Goal: Information Seeking & Learning: Check status

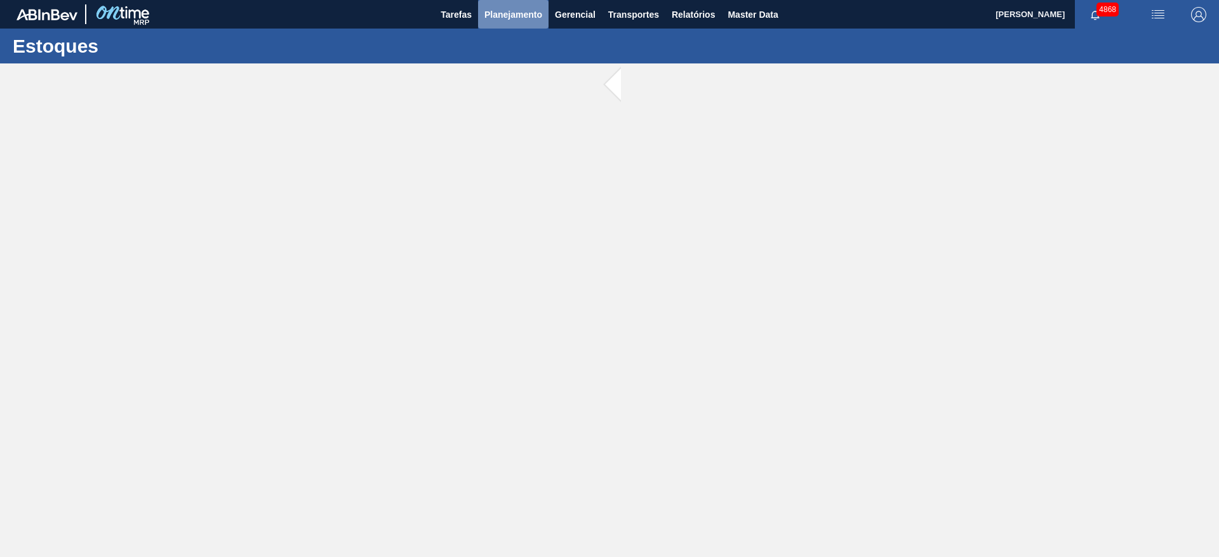
click at [538, 15] on span "Planejamento" at bounding box center [513, 14] width 58 height 15
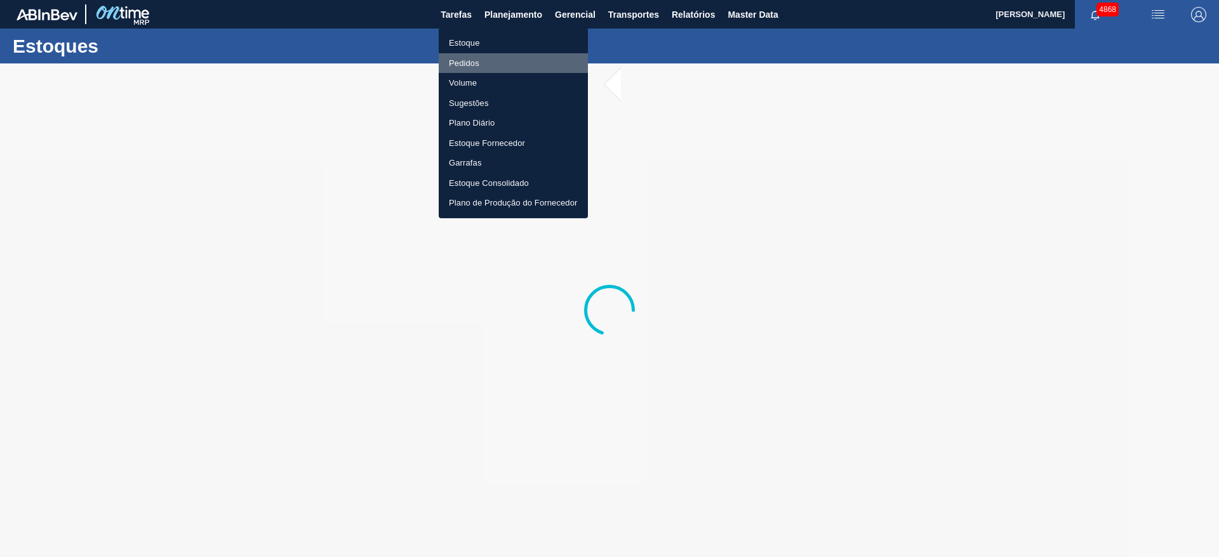
click at [548, 63] on li "Pedidos" at bounding box center [513, 63] width 149 height 20
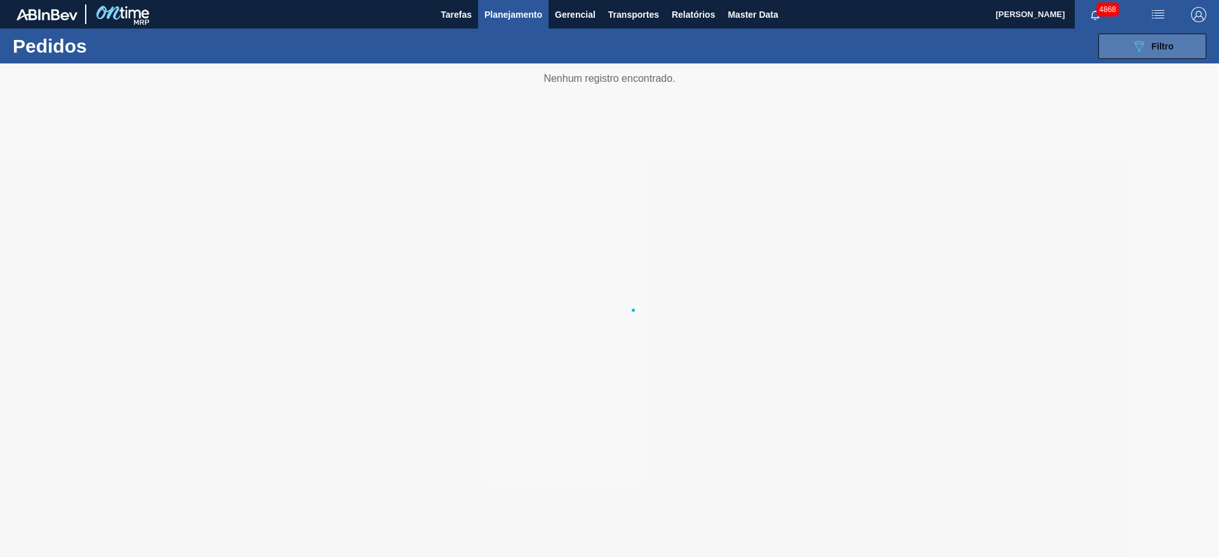
click at [1110, 37] on button "089F7B8B-B2A5-4AFE-B5C0-19BA573D28AC Filtro" at bounding box center [1152, 46] width 108 height 25
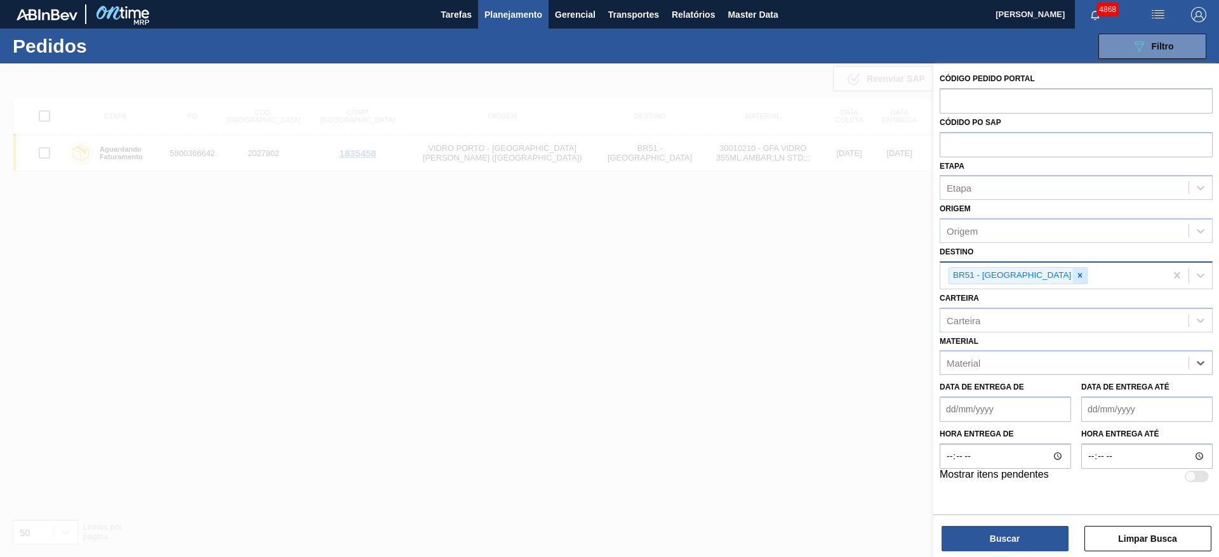
click at [1075, 272] on icon at bounding box center [1079, 275] width 9 height 9
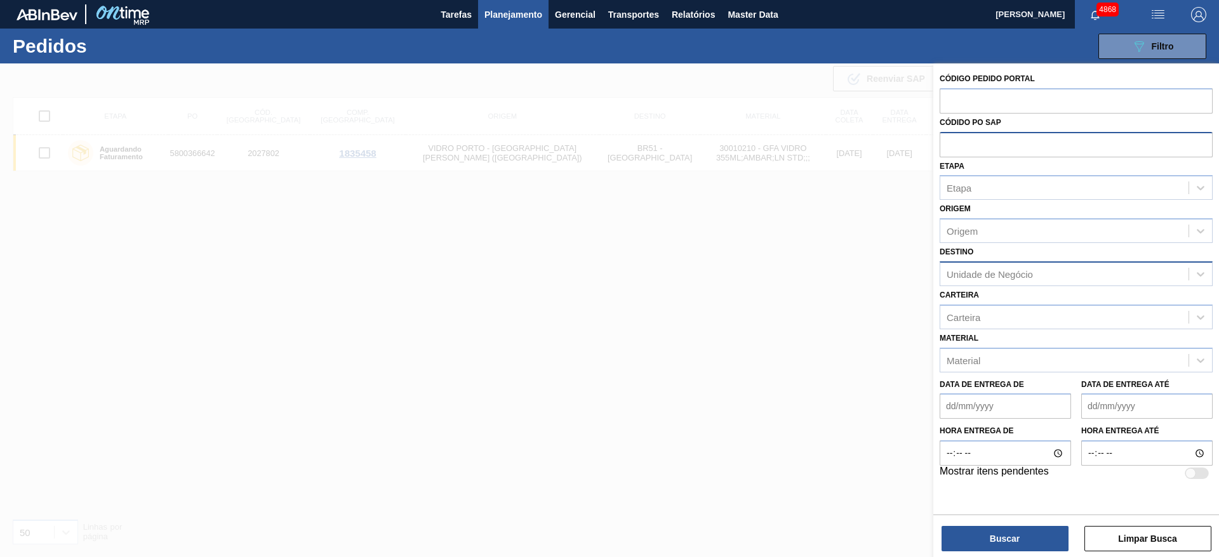
click at [1040, 149] on input "text" at bounding box center [1076, 144] width 273 height 24
paste input "5800359269"
type input "5800359269"
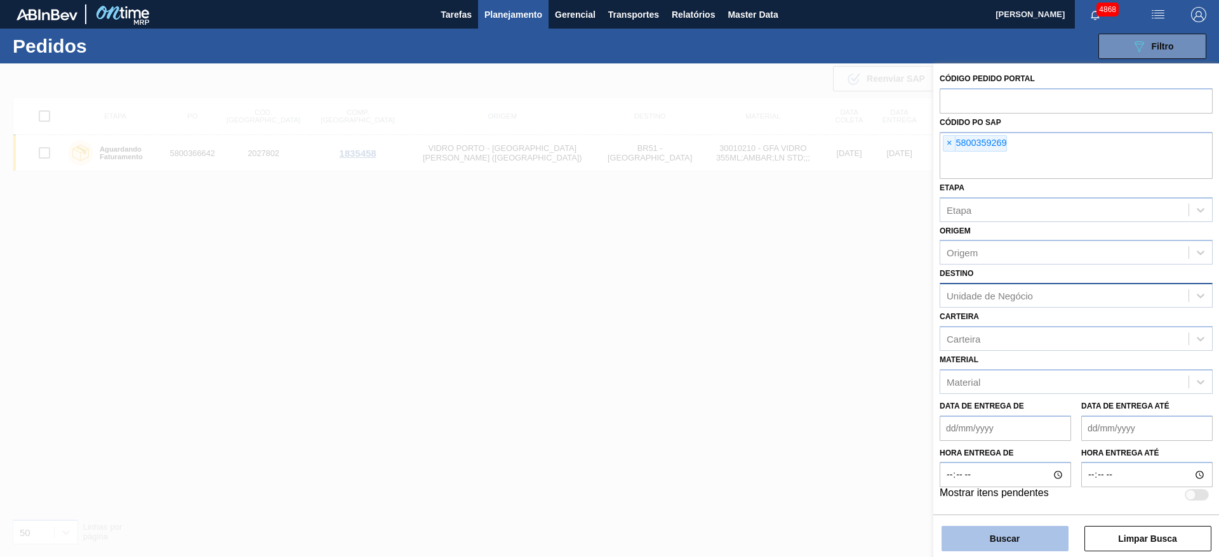
click at [985, 548] on button "Buscar" at bounding box center [1005, 538] width 127 height 25
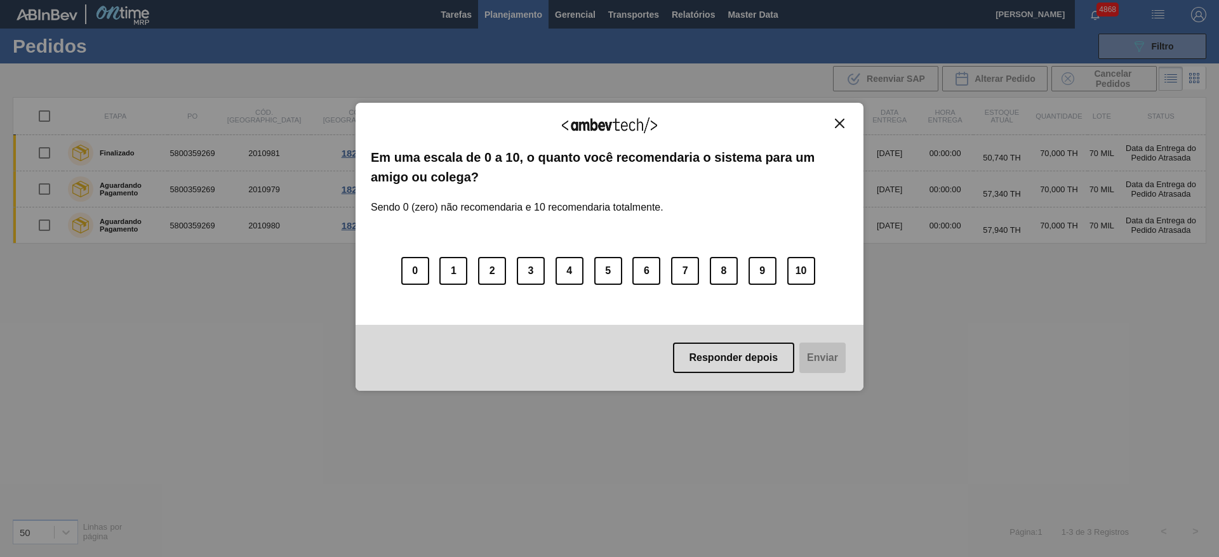
click at [841, 124] on img "Close" at bounding box center [840, 124] width 10 height 10
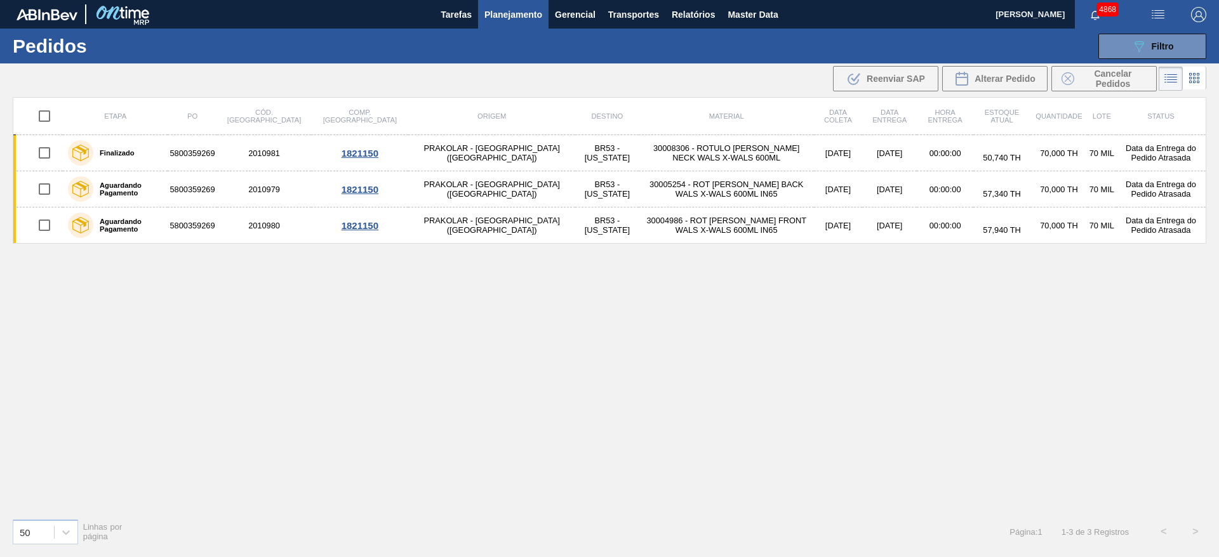
click at [535, 15] on span "Planejamento" at bounding box center [513, 14] width 58 height 15
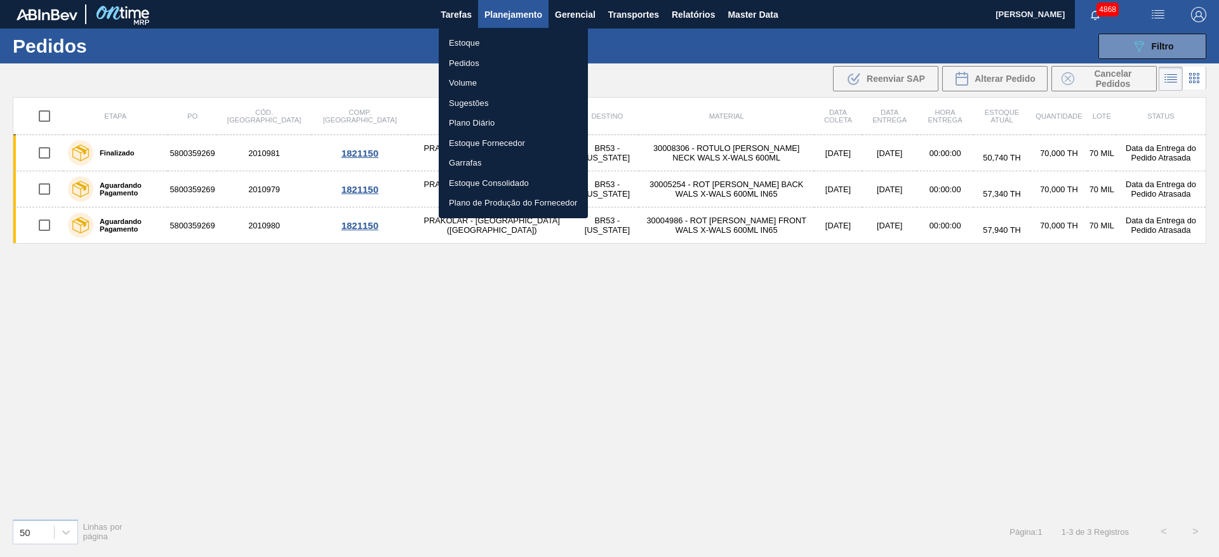
click at [487, 41] on li "Estoque" at bounding box center [513, 43] width 149 height 20
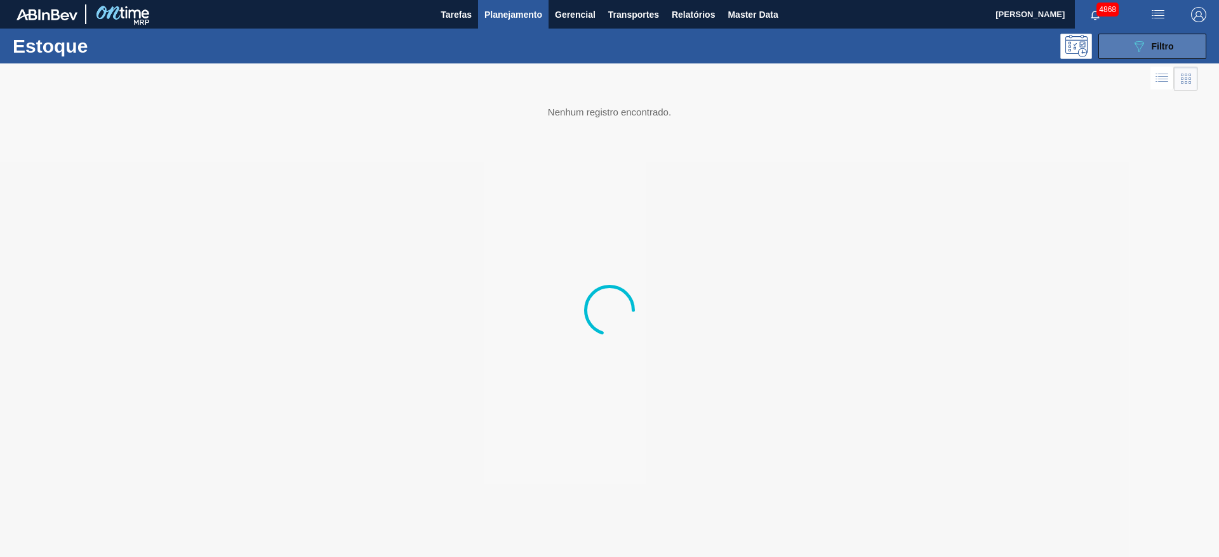
click at [1187, 46] on button "089F7B8B-B2A5-4AFE-B5C0-19BA573D28AC Filtro" at bounding box center [1152, 46] width 108 height 25
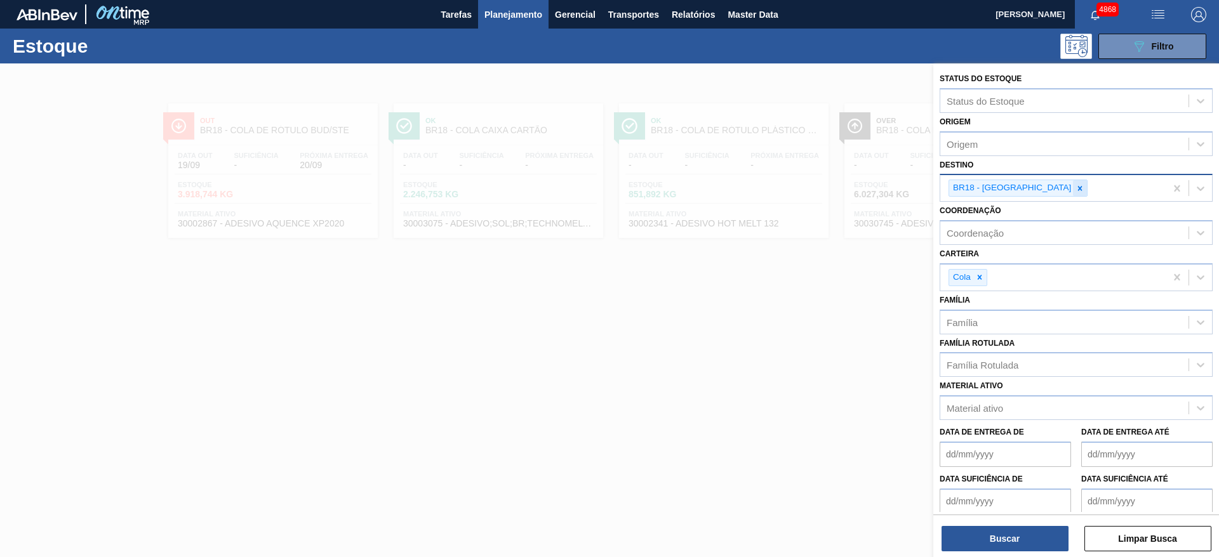
click at [1078, 187] on icon at bounding box center [1080, 188] width 4 height 4
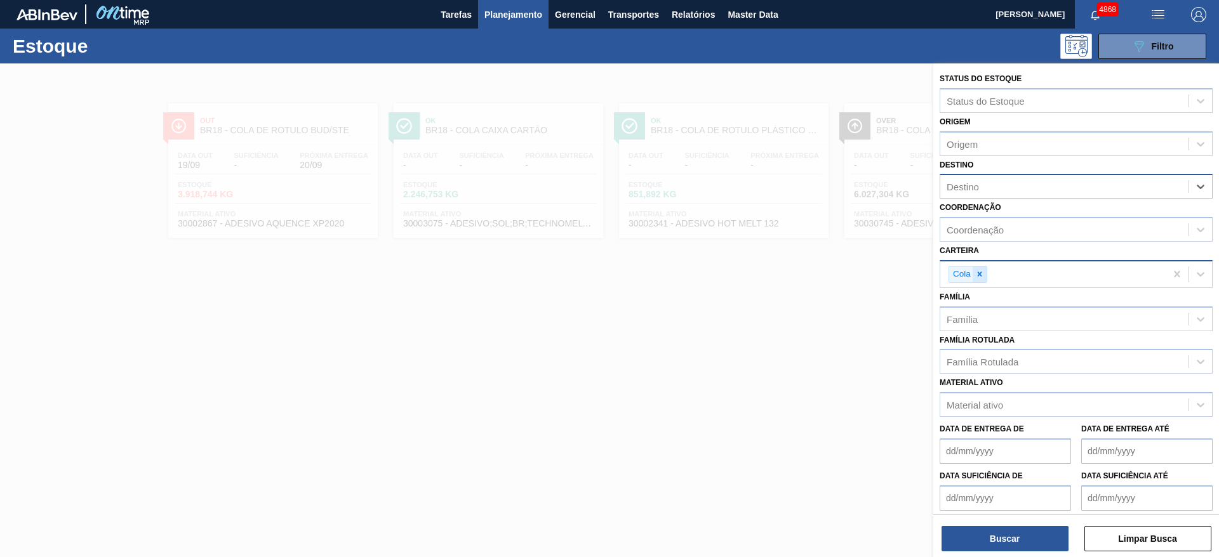
click at [978, 280] on div at bounding box center [980, 275] width 14 height 16
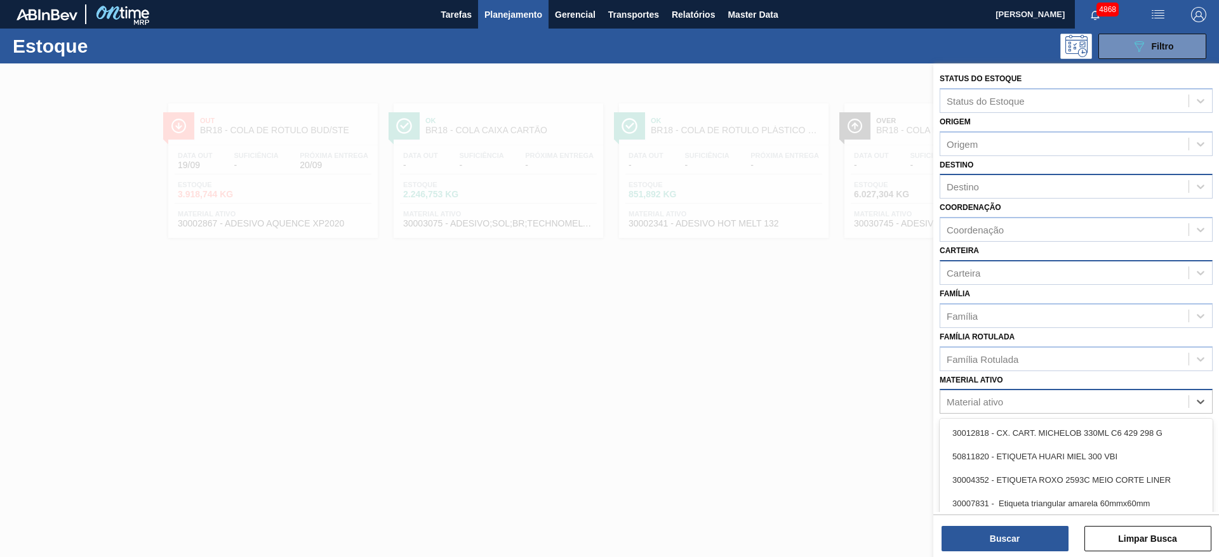
click at [972, 406] on div "Material ativo" at bounding box center [975, 402] width 57 height 11
type ativo "xarope alta fru"
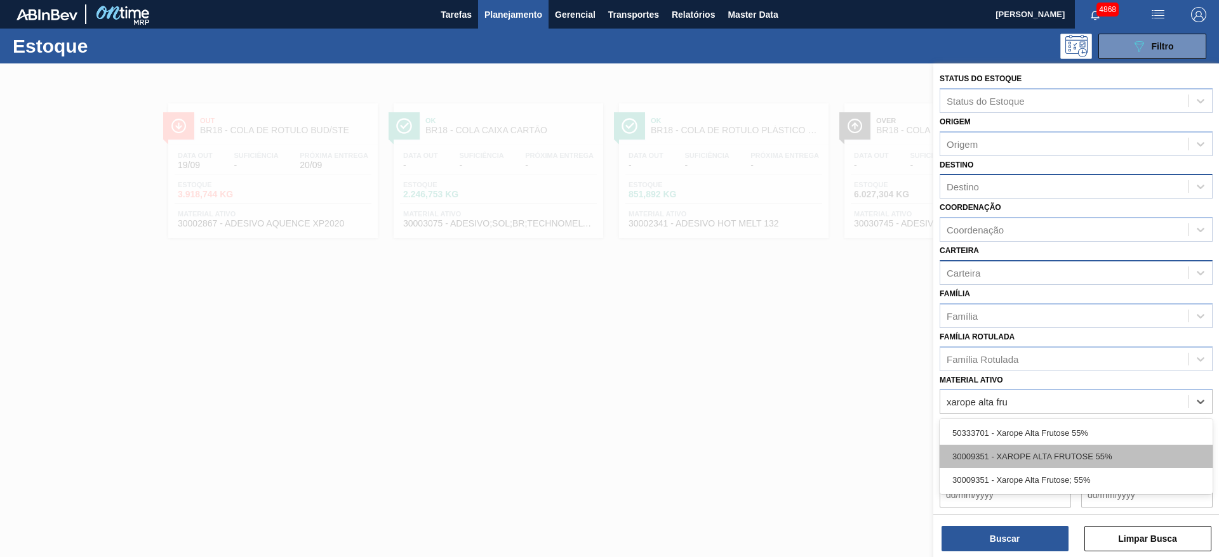
click at [1020, 455] on div "30009351 - XAROPE ALTA FRUTOSE 55%" at bounding box center [1076, 456] width 273 height 23
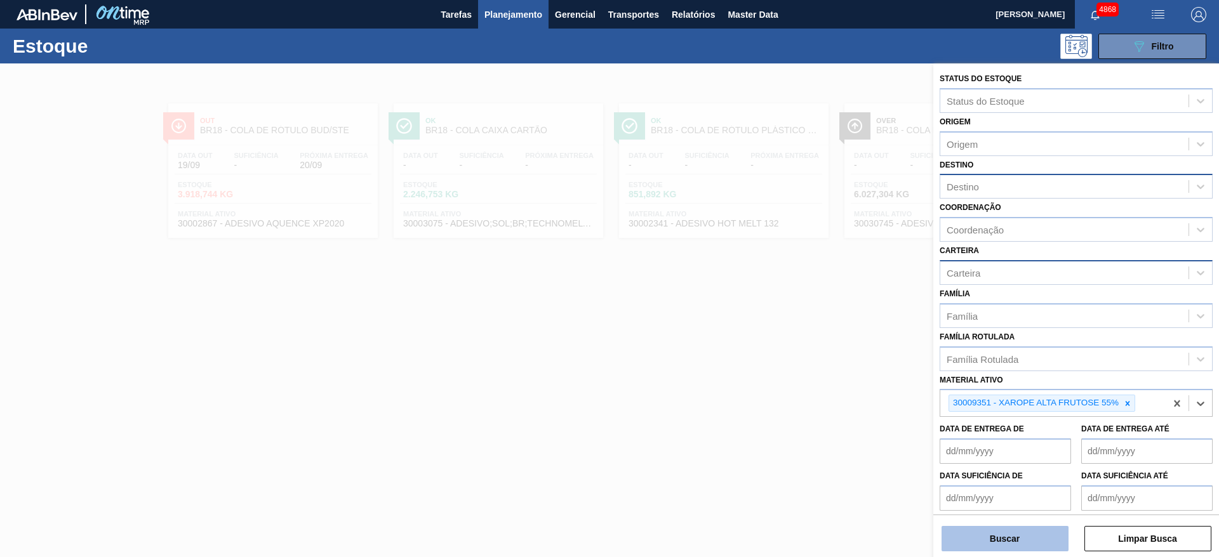
click at [1022, 541] on button "Buscar" at bounding box center [1005, 538] width 127 height 25
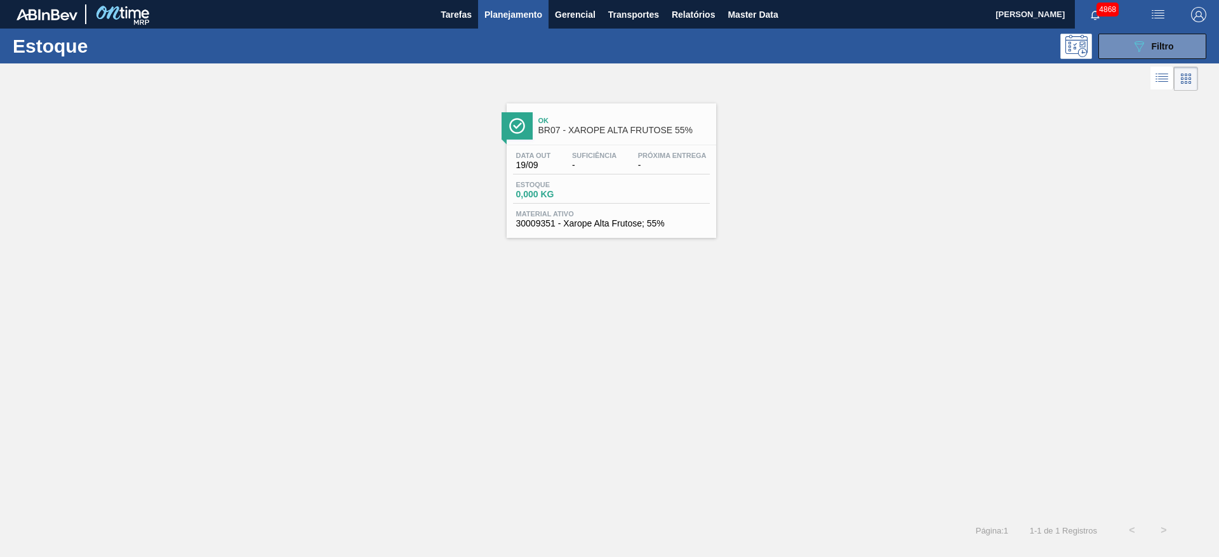
click at [589, 230] on div "Data out 19/09 Suficiência - Próxima Entrega - Estoque 0,000 KG Material ativo …" at bounding box center [612, 188] width 210 height 86
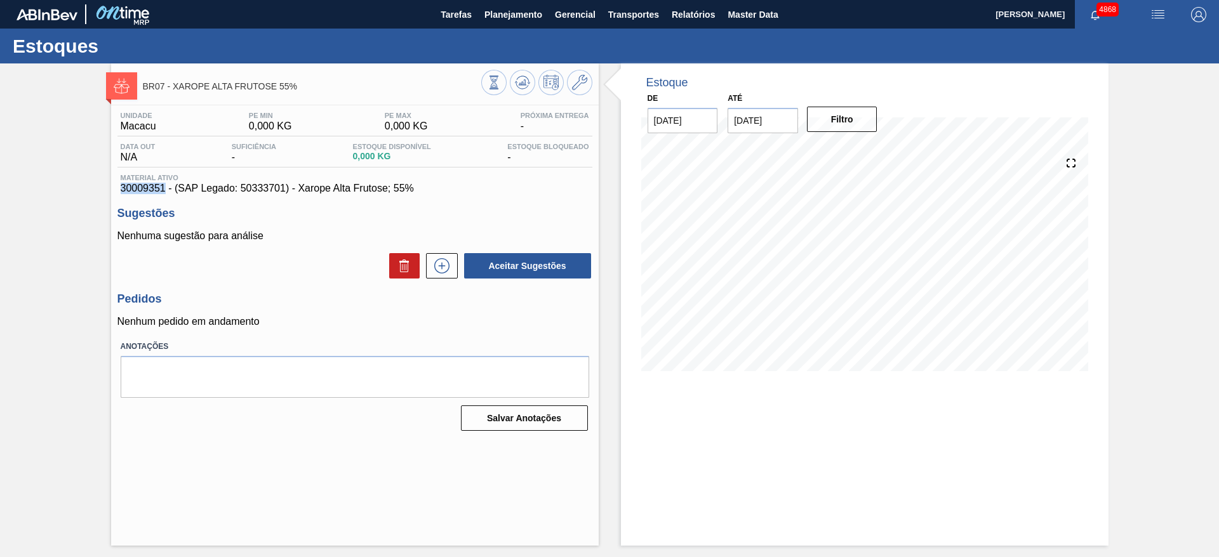
drag, startPoint x: 119, startPoint y: 189, endPoint x: 166, endPoint y: 190, distance: 47.7
click at [166, 190] on div "Material ativo 30009351 - (SAP Legado: 50333701) - Xarope Alta Frutose; 55%" at bounding box center [354, 184] width 475 height 20
copy span "30009351"
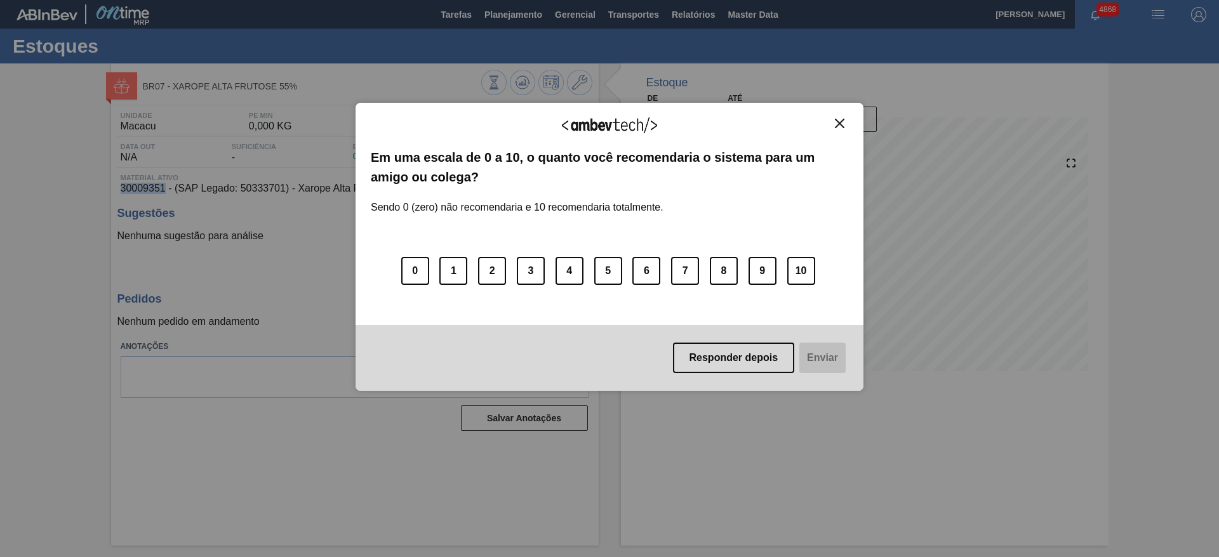
click at [841, 121] on img "Close" at bounding box center [840, 124] width 10 height 10
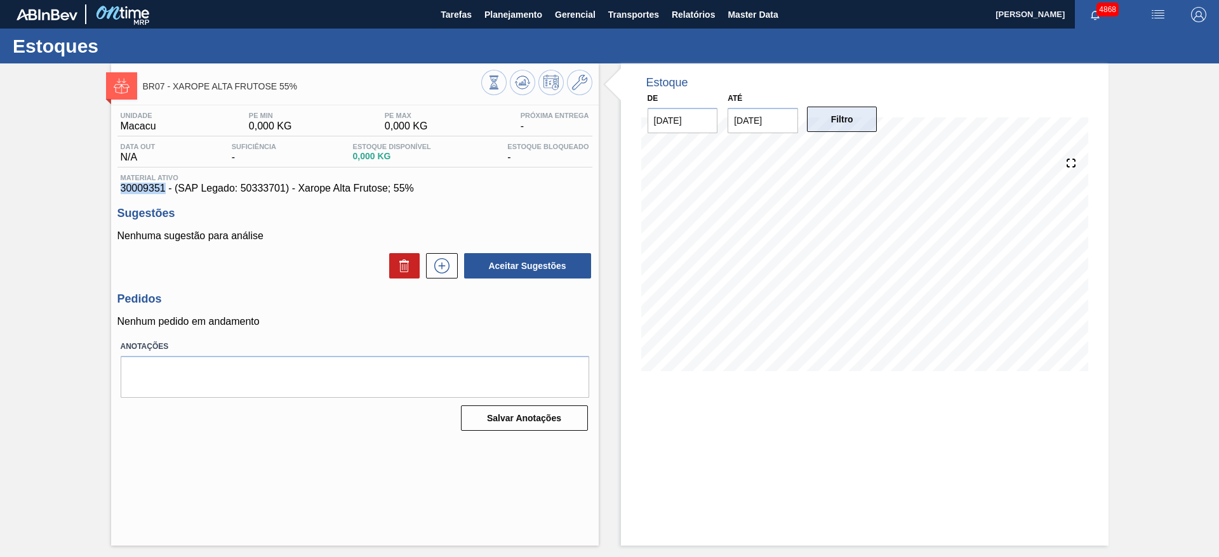
copy span "30009351"
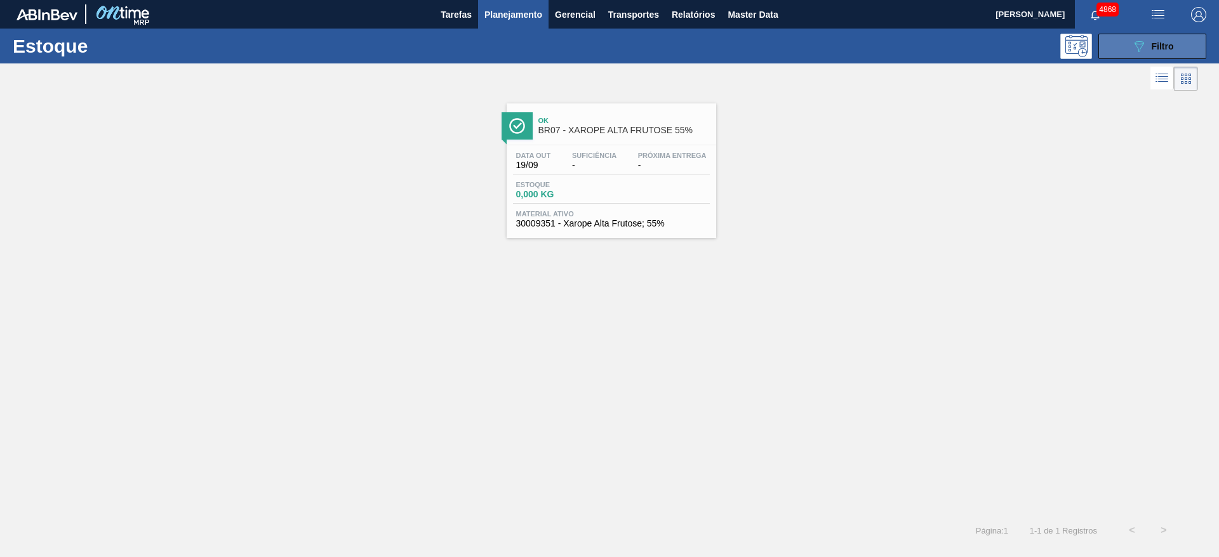
click at [1161, 46] on span "Filtro" at bounding box center [1163, 46] width 22 height 10
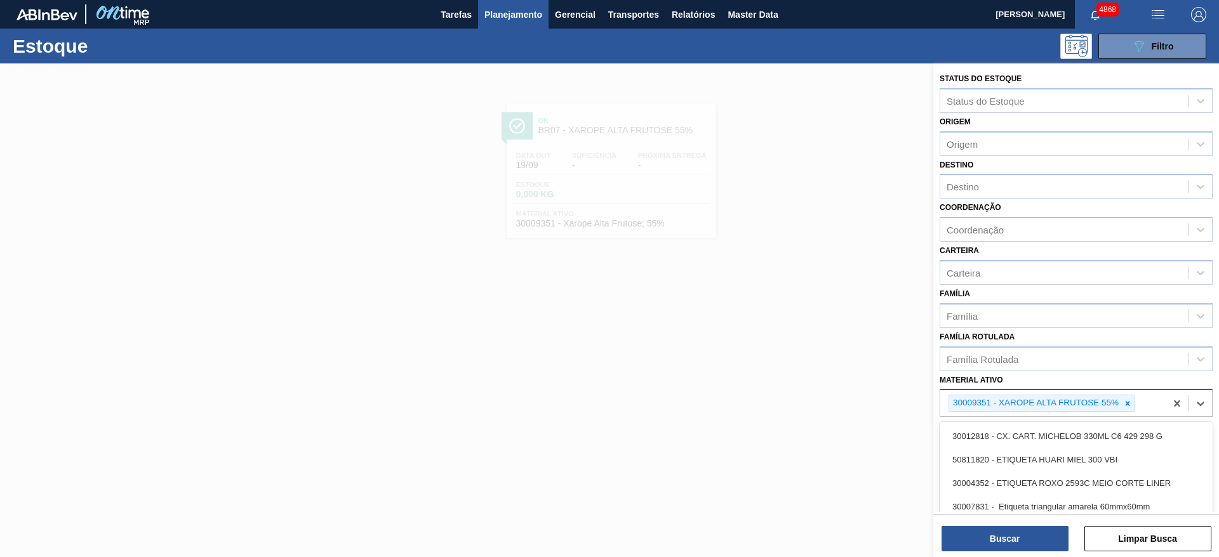
click at [1144, 403] on div "30009351 - XAROPE ALTA FRUTOSE 55%" at bounding box center [1052, 403] width 225 height 26
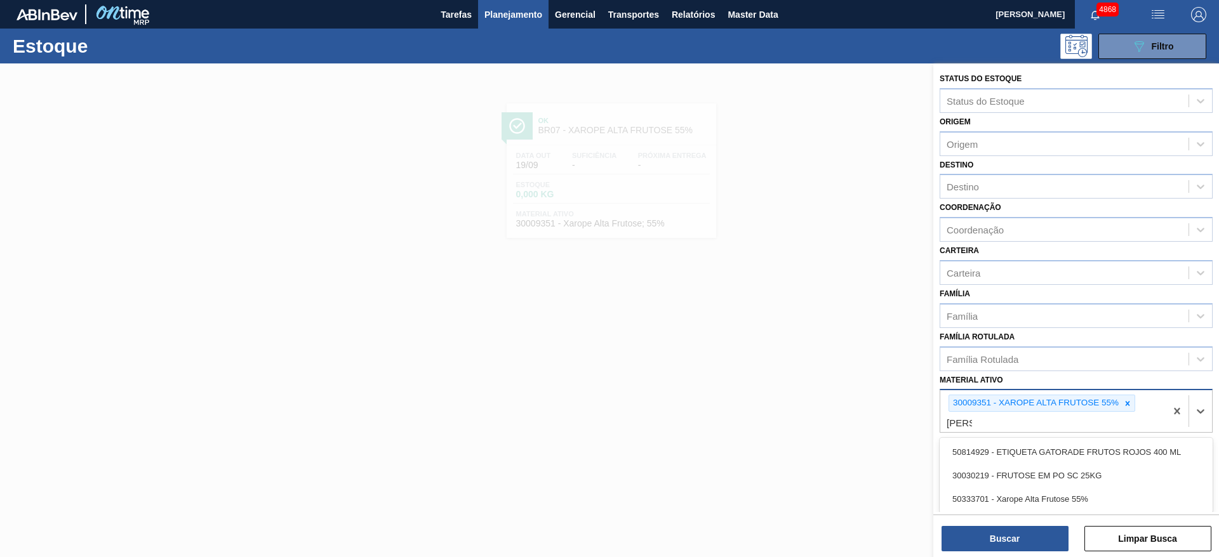
type ativo "frutose"
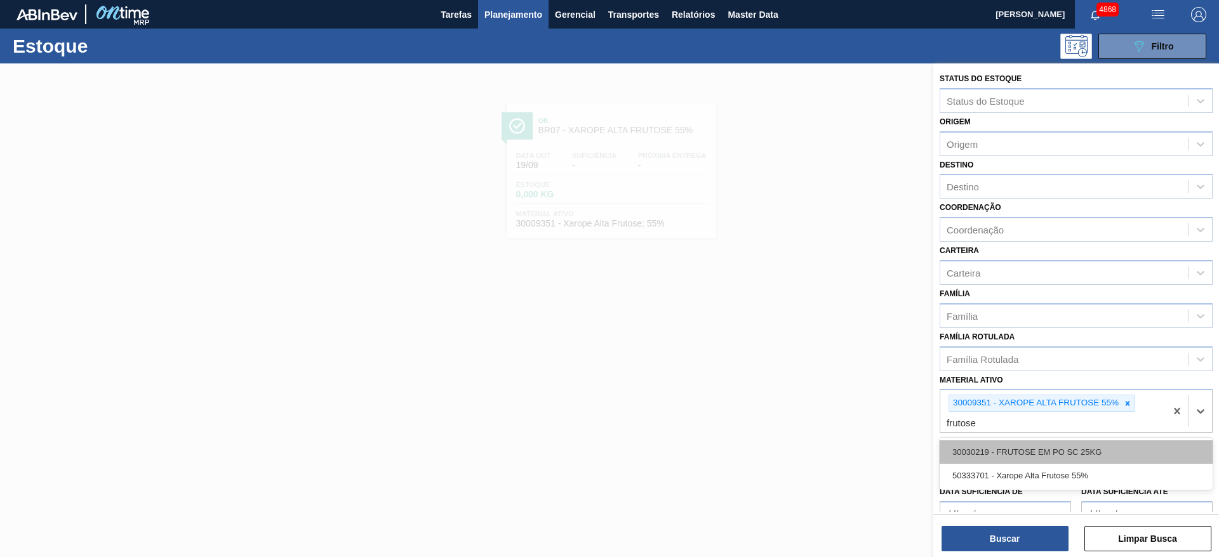
click at [1147, 450] on div "30030219 - FRUTOSE EM PO SC 25KG" at bounding box center [1076, 452] width 273 height 23
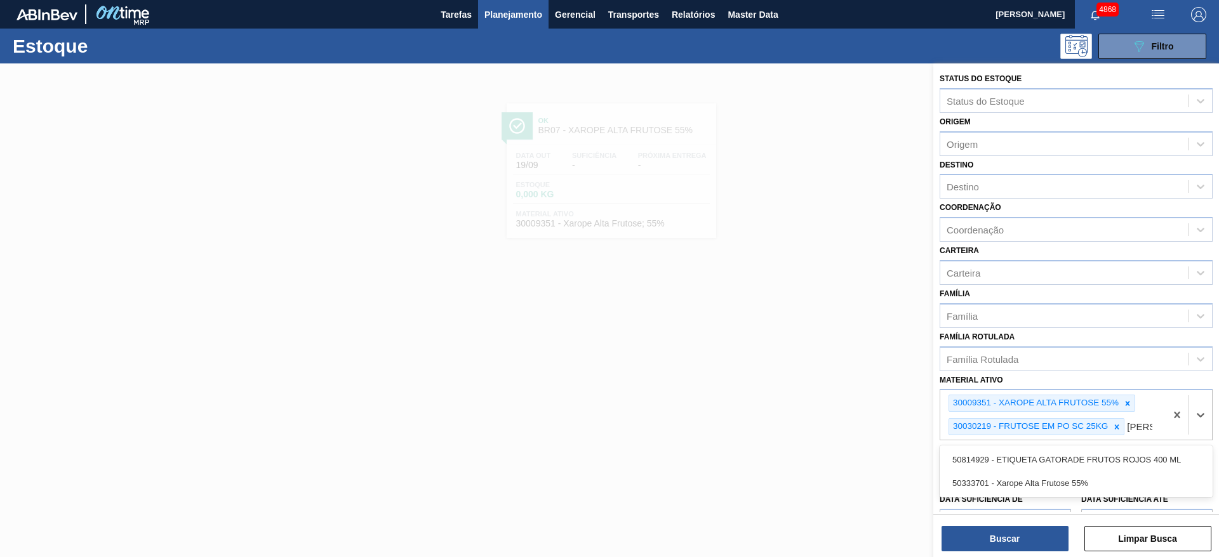
type ativo "frutose"
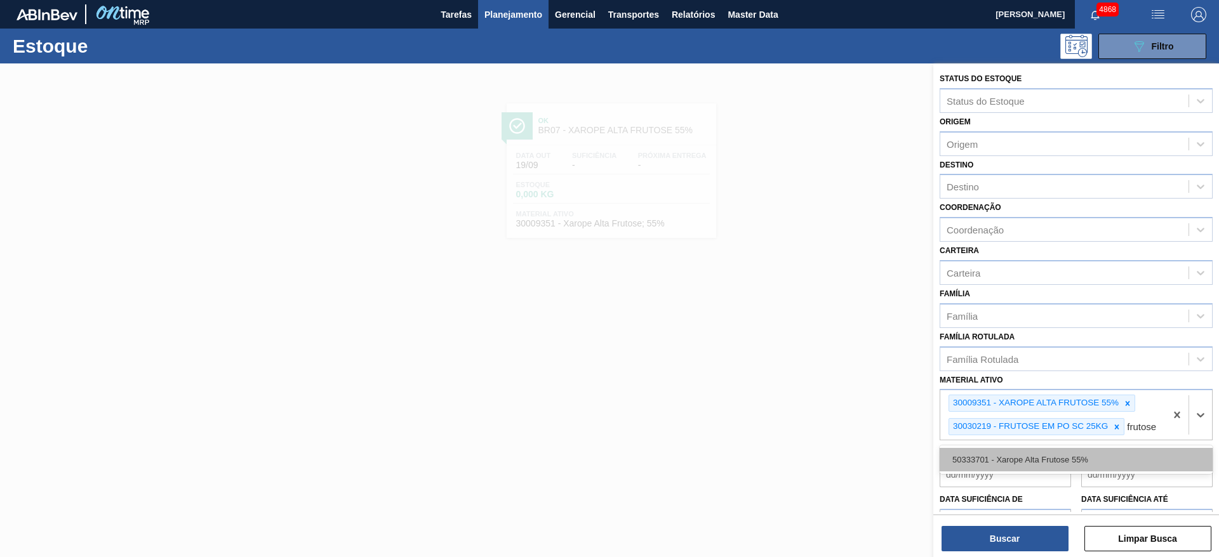
click at [1131, 472] on div "50333701 - Xarope Alta Frutose 55%" at bounding box center [1076, 459] width 273 height 23
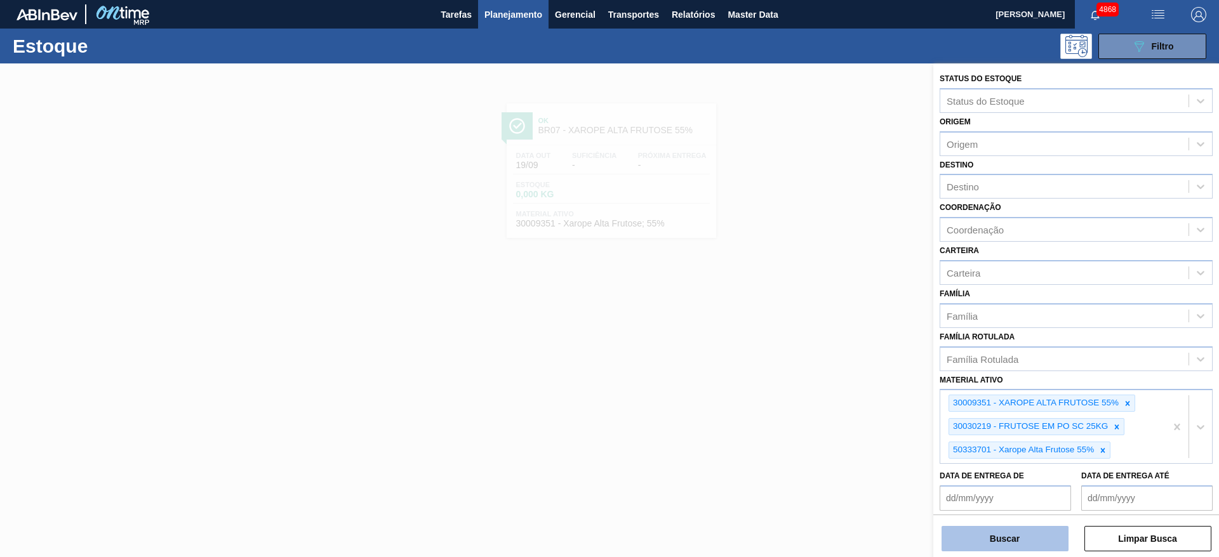
click at [1043, 535] on button "Buscar" at bounding box center [1005, 538] width 127 height 25
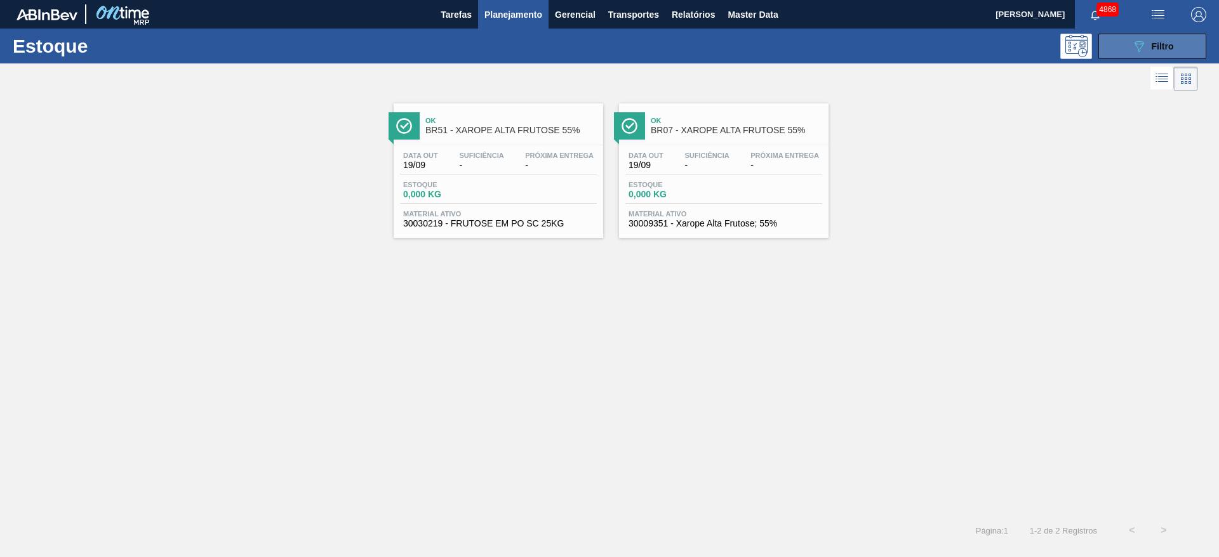
click at [1145, 51] on icon "089F7B8B-B2A5-4AFE-B5C0-19BA573D28AC" at bounding box center [1138, 46] width 15 height 15
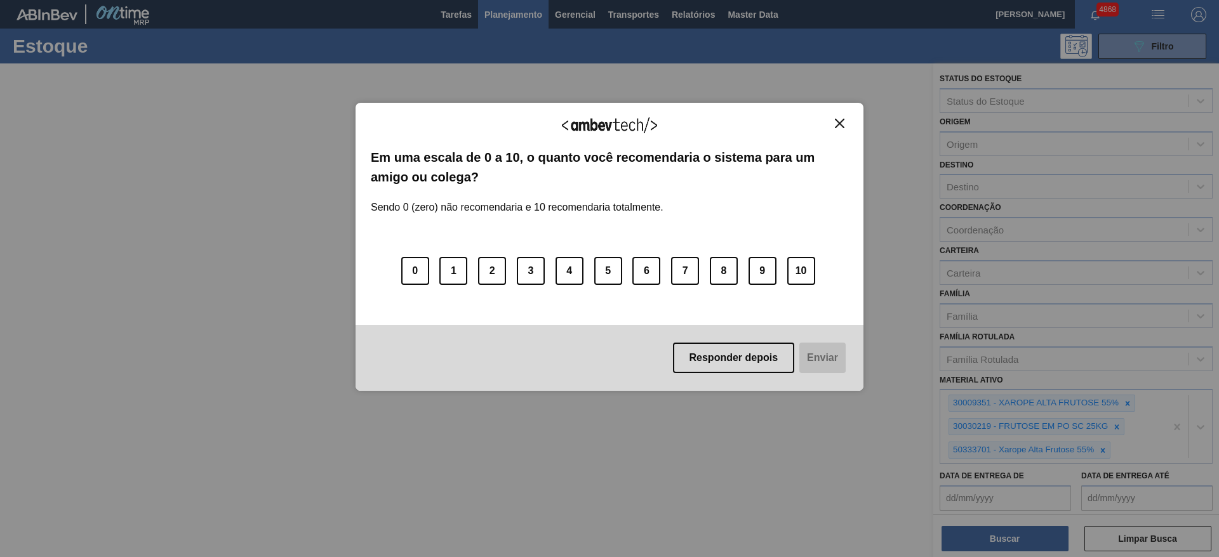
click at [836, 128] on button "Close" at bounding box center [839, 123] width 17 height 11
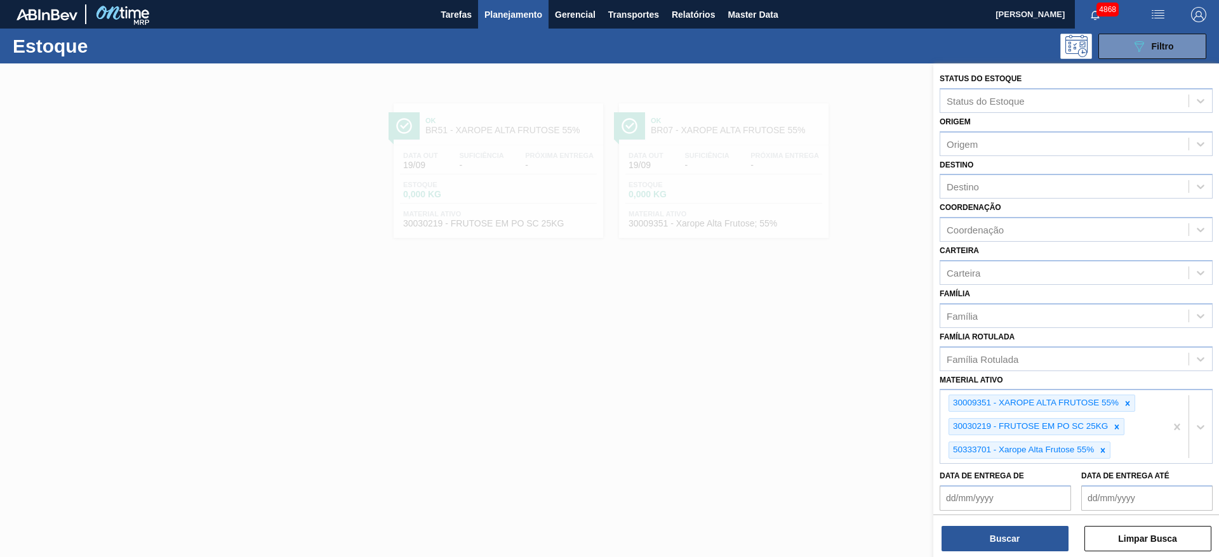
click at [702, 196] on div at bounding box center [609, 341] width 1219 height 557
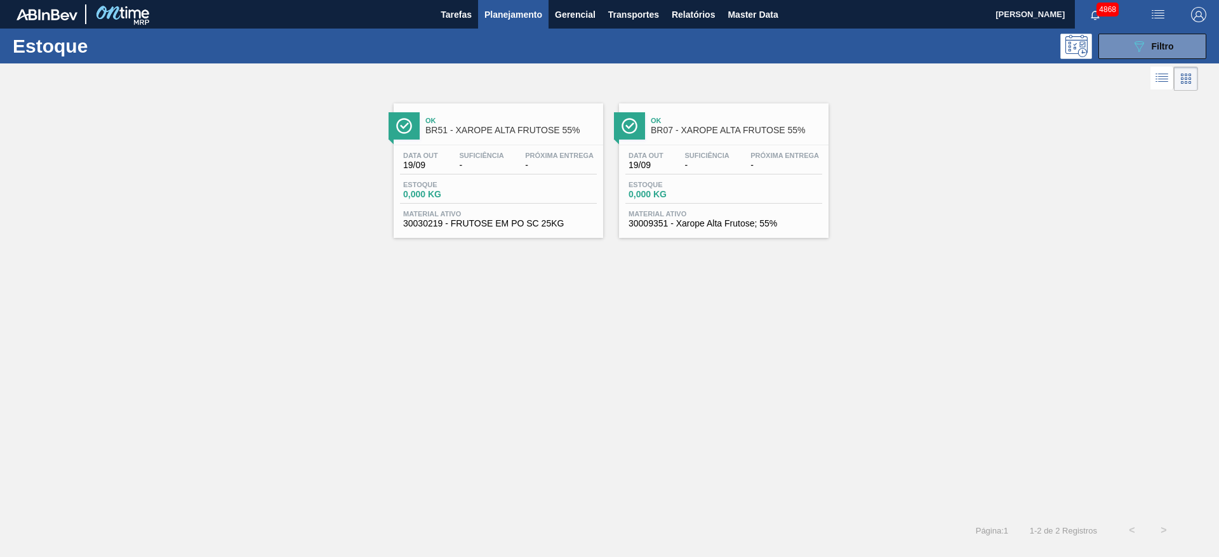
click at [702, 196] on span "0,000 KG" at bounding box center [673, 195] width 89 height 10
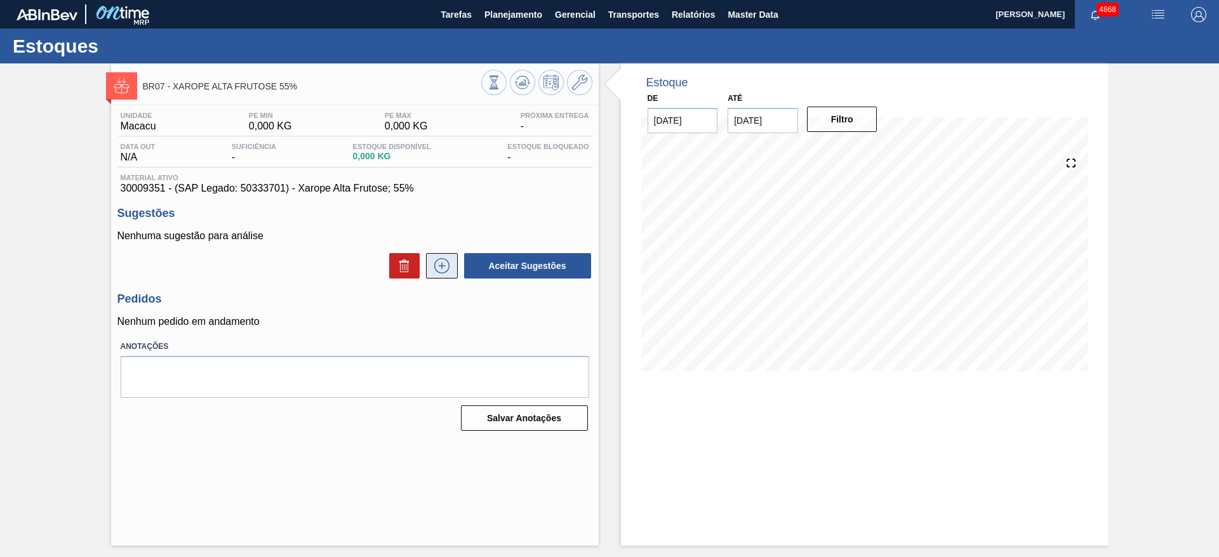
click at [453, 258] on button at bounding box center [442, 265] width 32 height 25
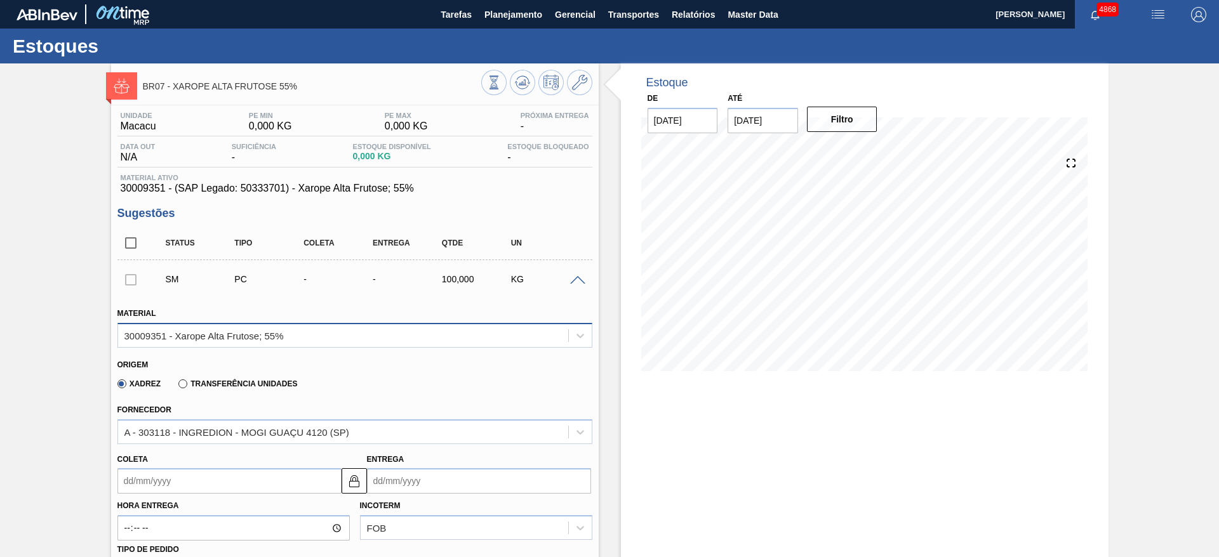
scroll to position [190, 0]
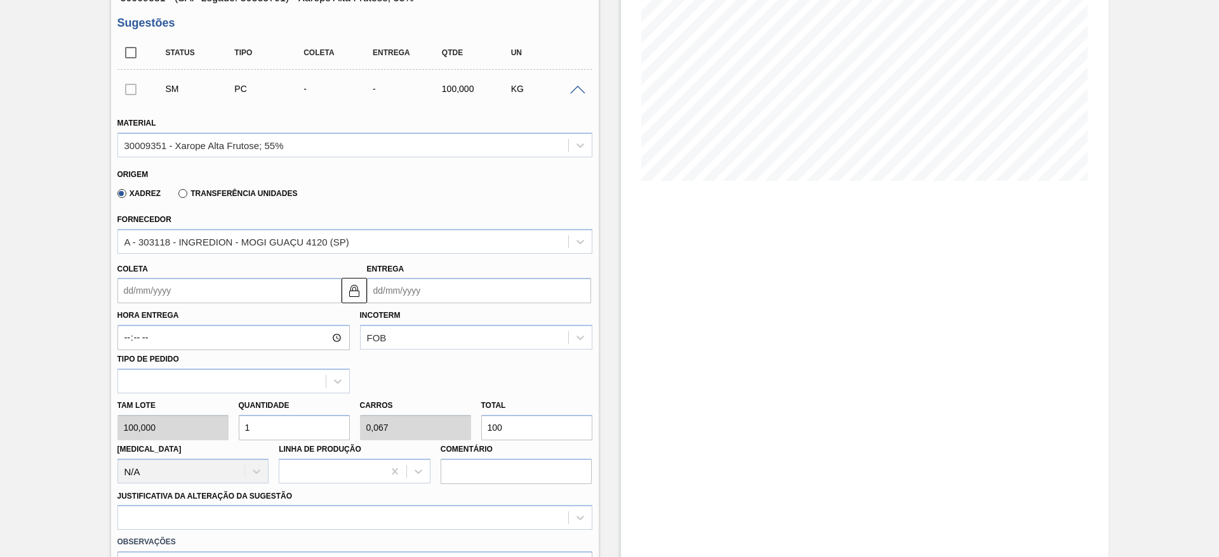
drag, startPoint x: 519, startPoint y: 425, endPoint x: 344, endPoint y: 431, distance: 175.3
click at [344, 431] on div "Tam lote 100,000 Quantidade 1 Carros 0,067 Total 100 Doca N/A Linha de Produção…" at bounding box center [354, 439] width 485 height 91
type input "0,02"
type input "0,001"
type input "2"
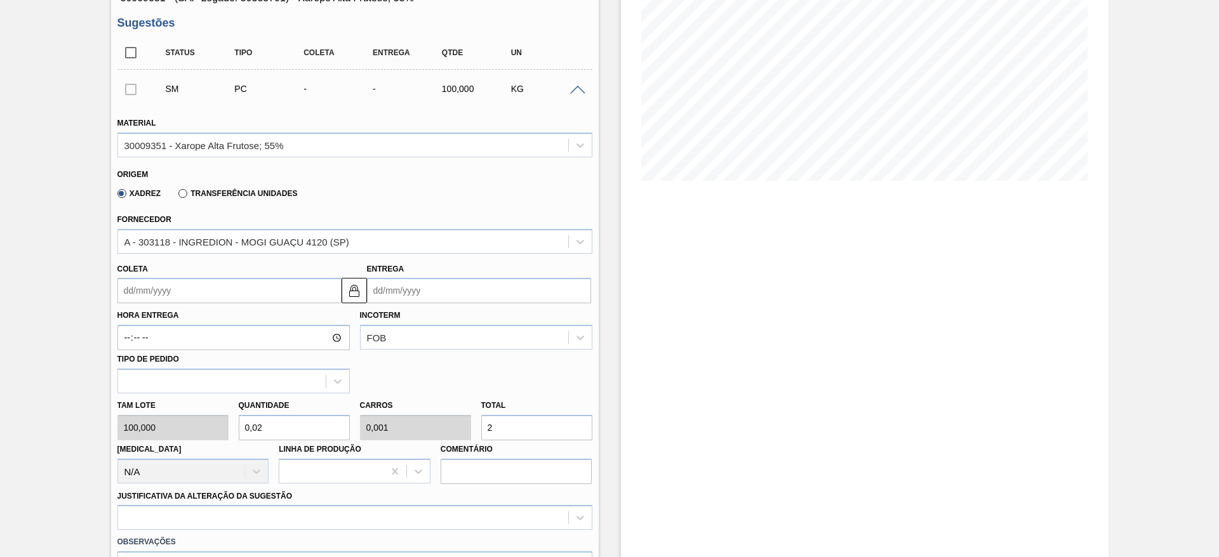
type input "0,29"
type input "0,019"
type input "29"
type input "2,9"
type input "0,193"
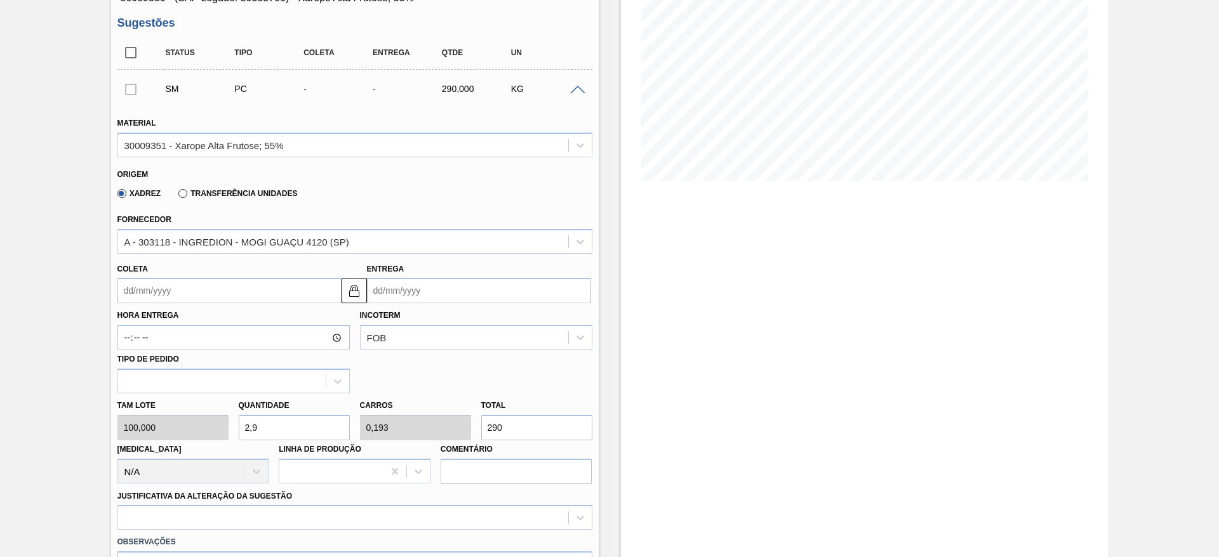
scroll to position [458, 0]
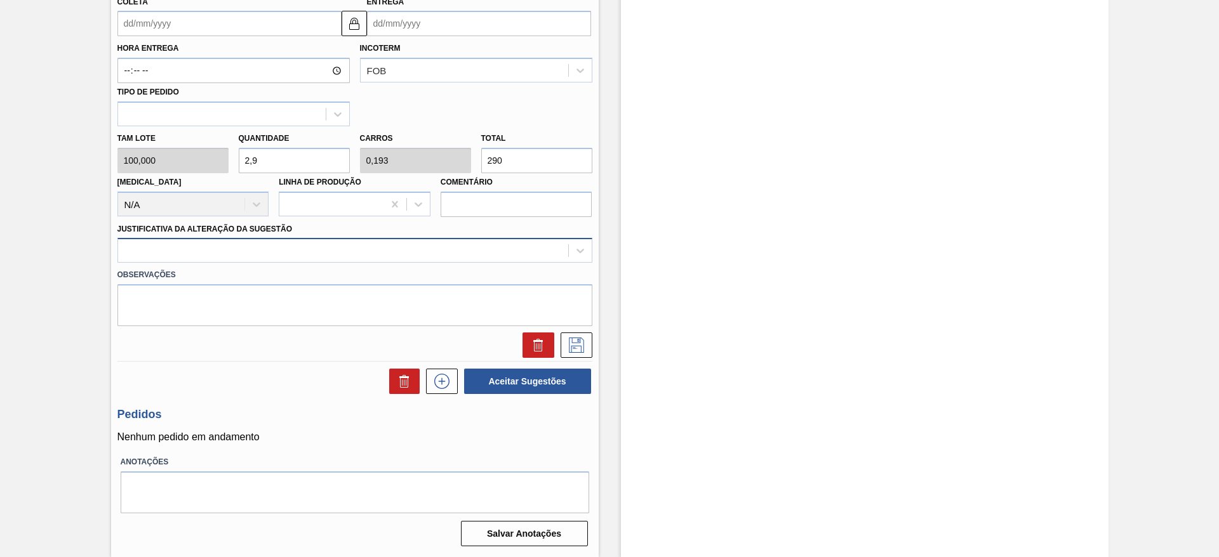
type input "290"
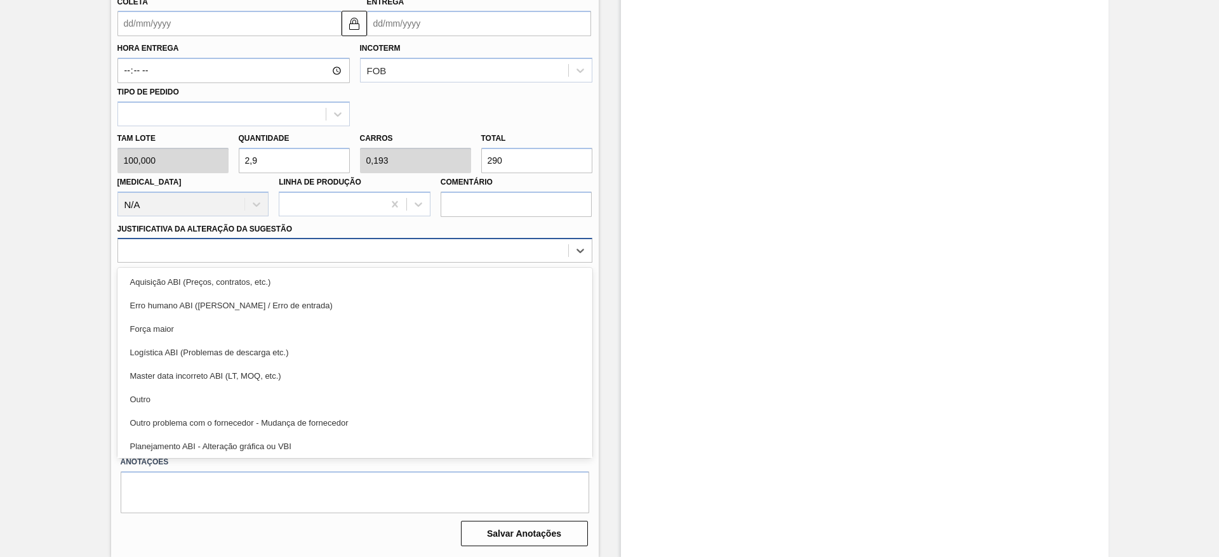
click at [276, 248] on div at bounding box center [343, 251] width 450 height 18
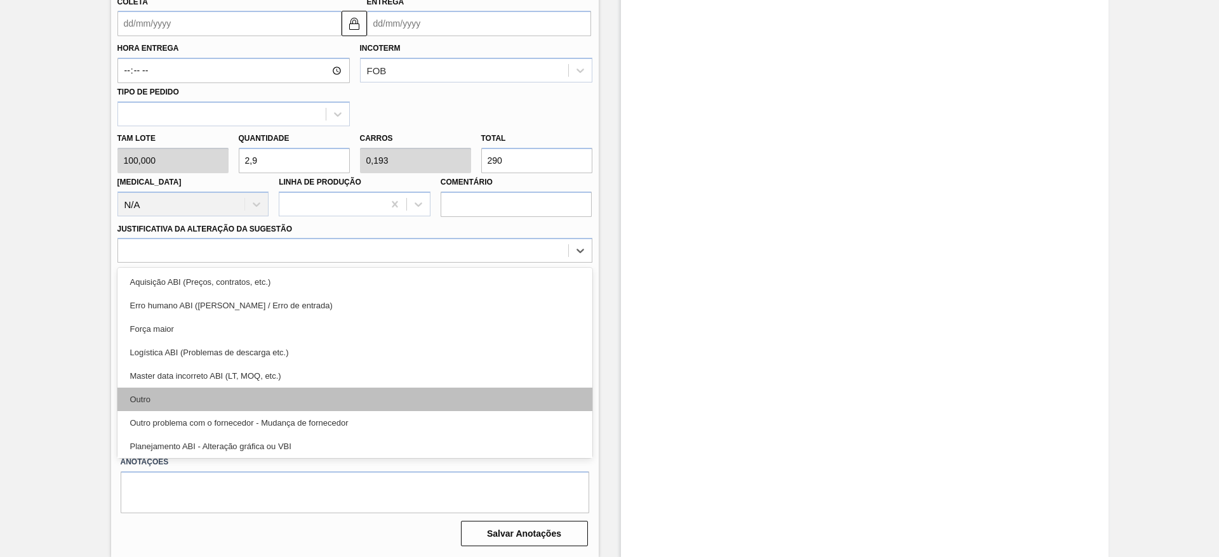
click at [290, 397] on div "Outro" at bounding box center [354, 399] width 475 height 23
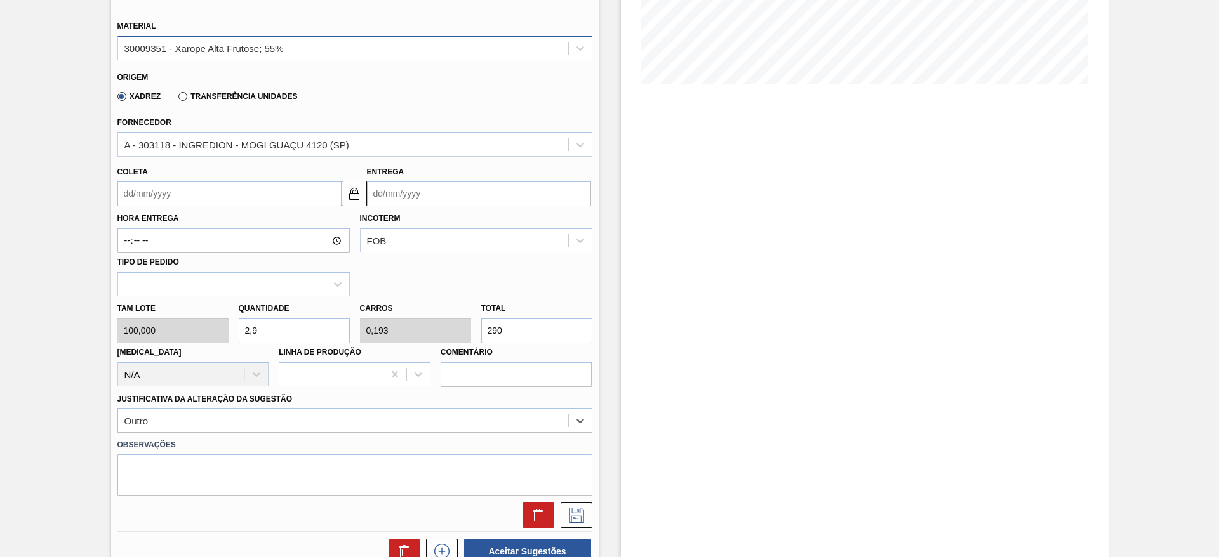
scroll to position [172, 0]
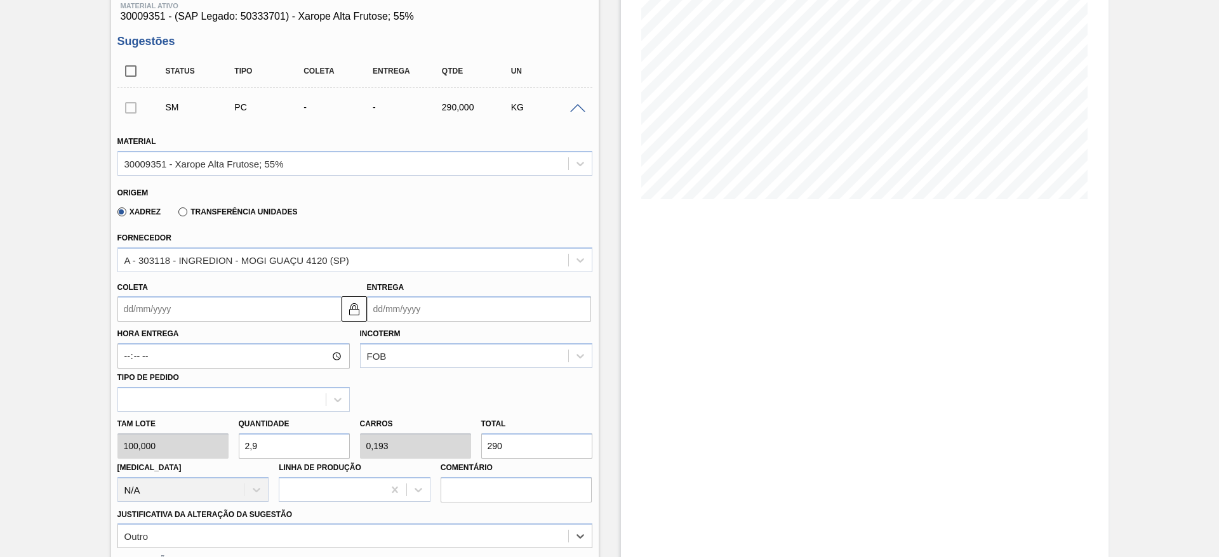
click at [317, 316] on input "Coleta" at bounding box center [229, 308] width 224 height 25
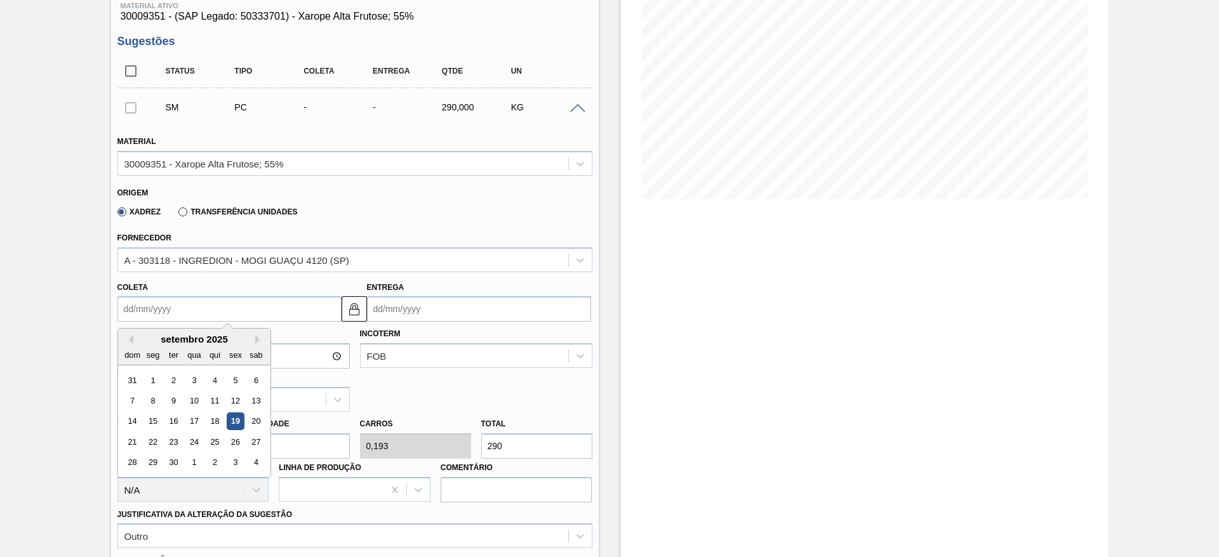
click at [237, 423] on div "19" at bounding box center [235, 421] width 17 height 17
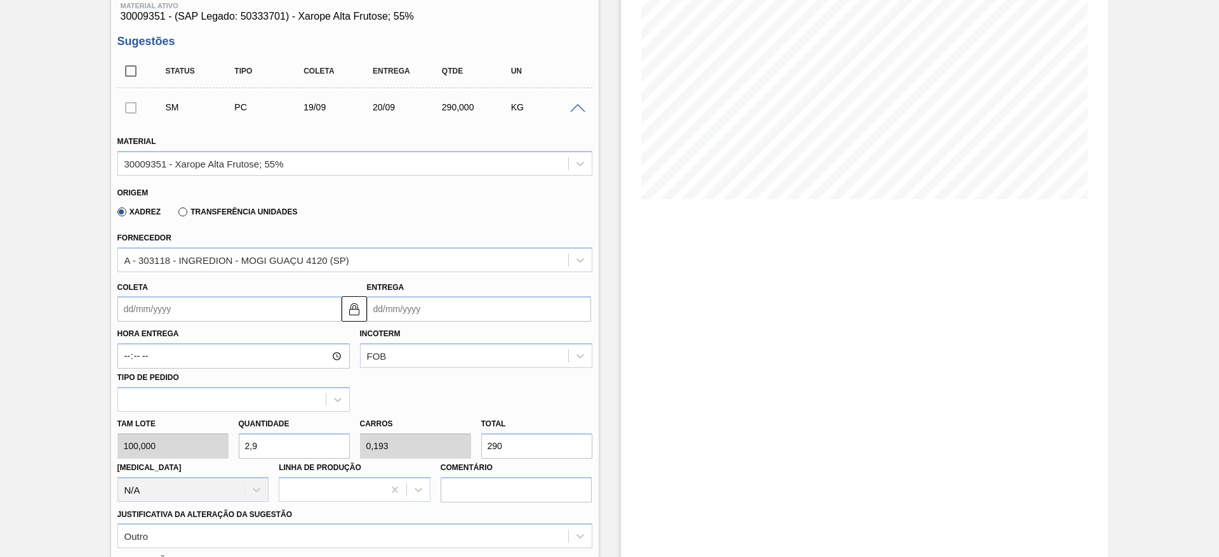
type input "[DATE]"
type input "20/09/2025"
click at [347, 310] on img at bounding box center [354, 309] width 15 height 15
click at [397, 307] on input "20/09/2025" at bounding box center [479, 308] width 224 height 25
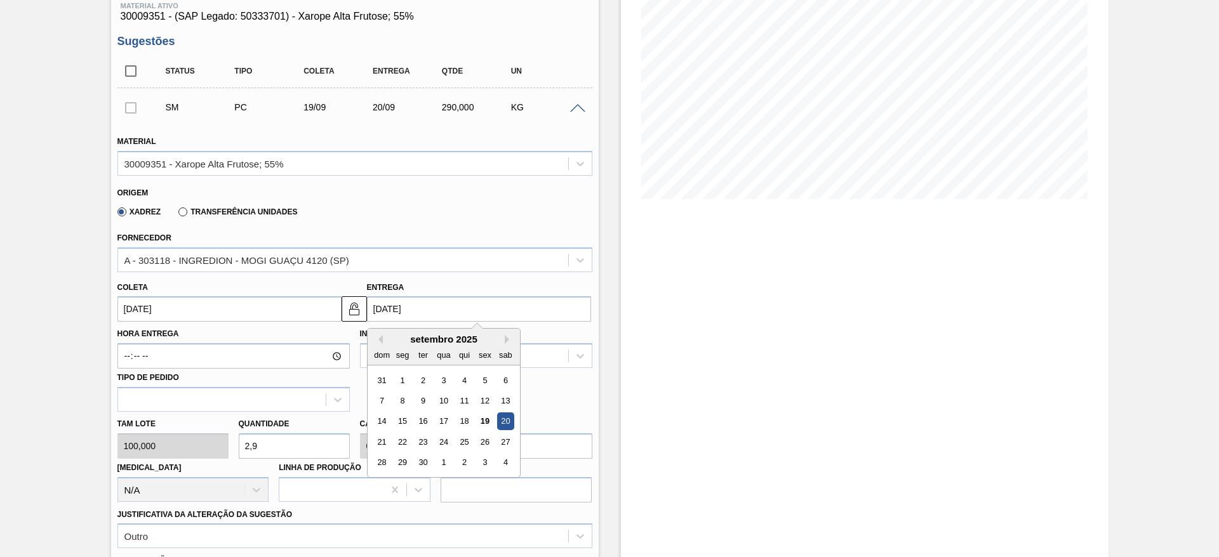
click at [743, 336] on div "Estoque De 19/09/2025 Até 03/10/2025 Filtro 24/09 Projeção de Estoque 0 Nec.SAP…" at bounding box center [865, 367] width 488 height 952
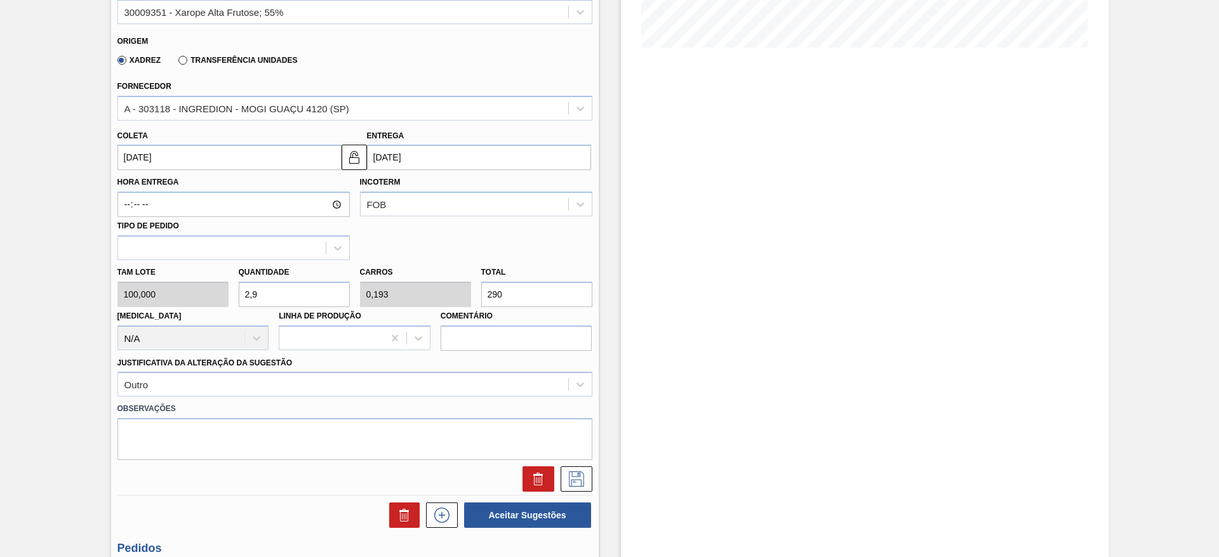
scroll to position [458, 0]
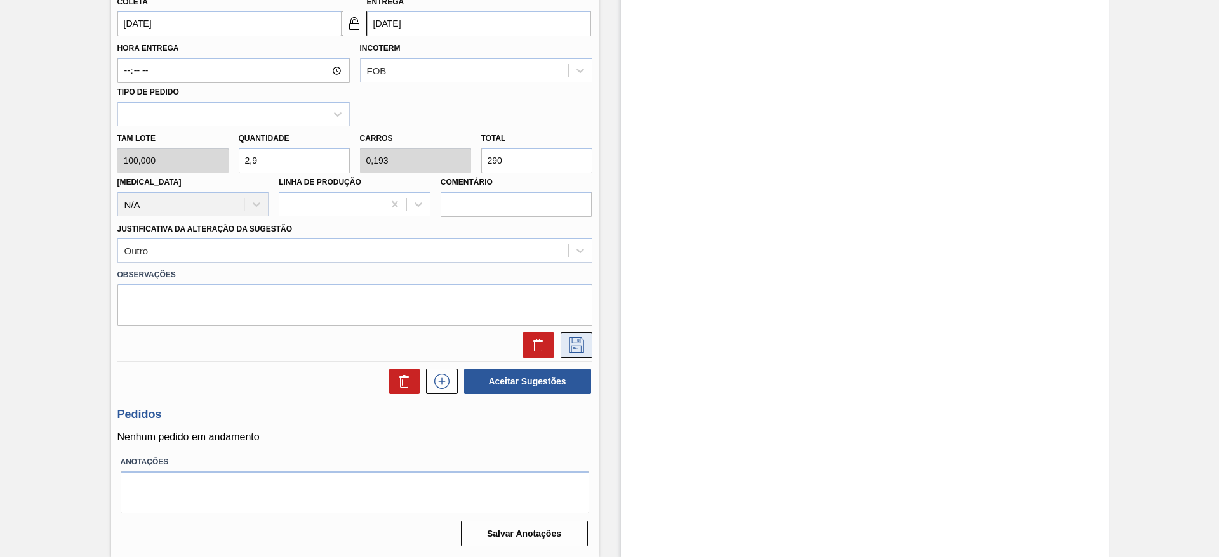
click at [583, 342] on icon at bounding box center [576, 345] width 20 height 15
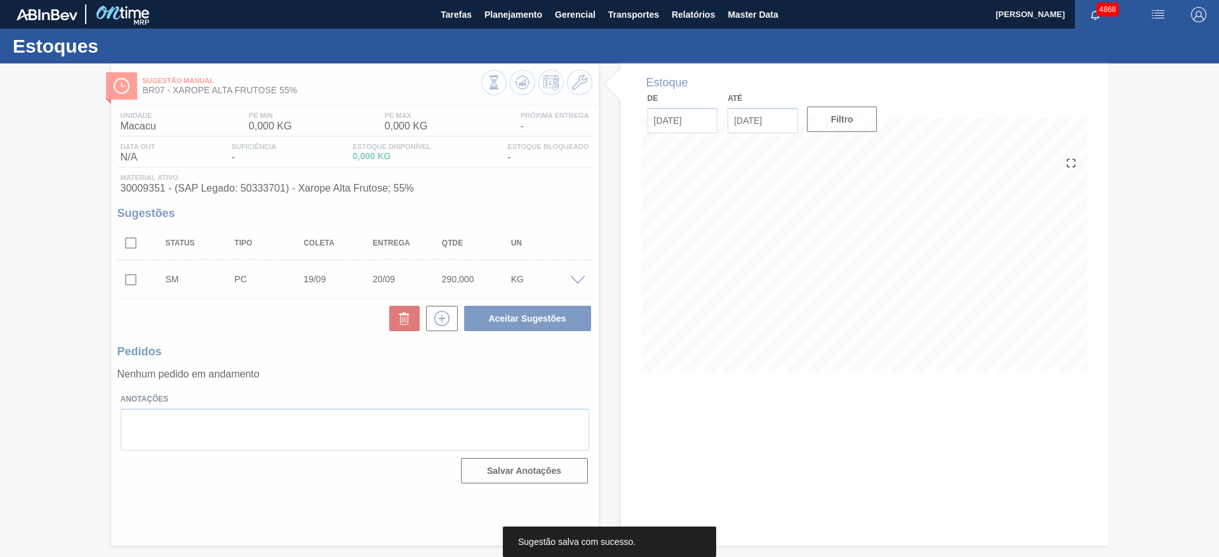
scroll to position [0, 0]
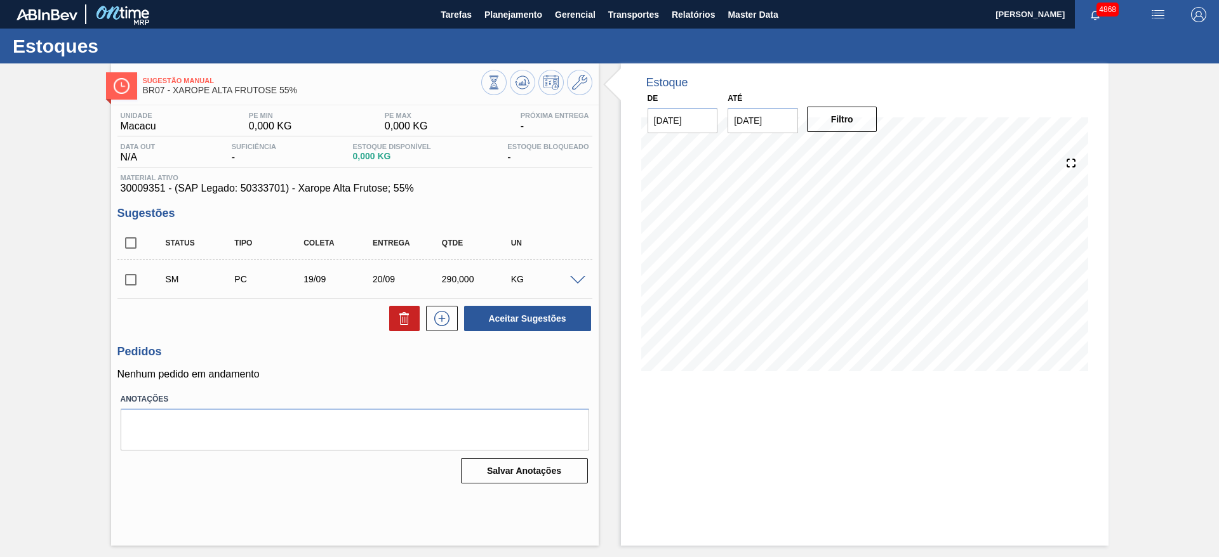
click at [125, 279] on input "checkbox" at bounding box center [130, 280] width 27 height 27
click at [568, 320] on button "Aceitar Sugestões" at bounding box center [527, 318] width 127 height 25
checkbox input "false"
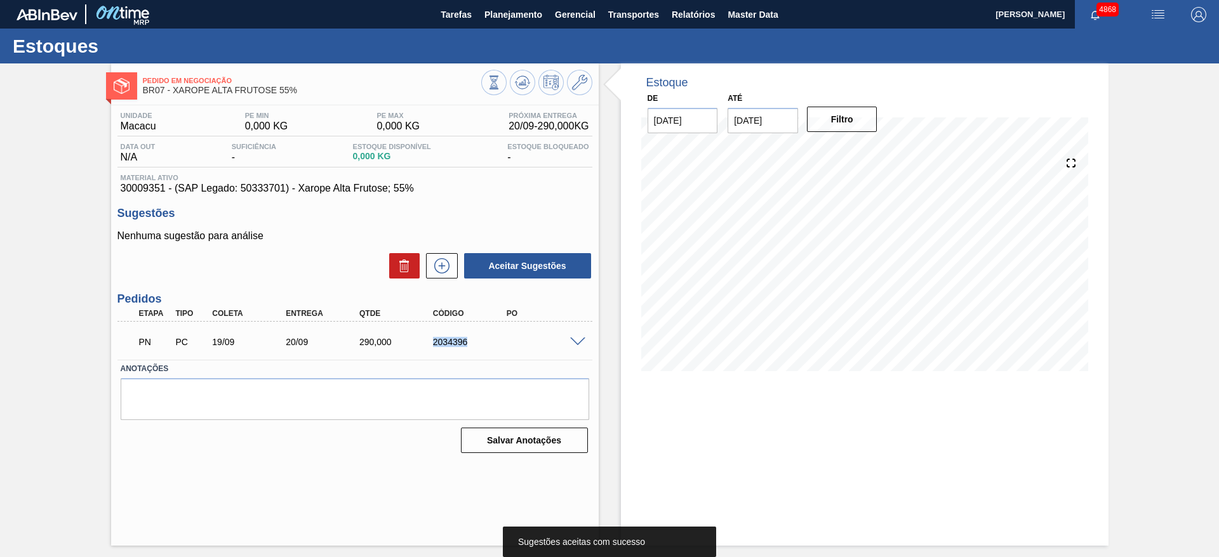
drag, startPoint x: 427, startPoint y: 343, endPoint x: 529, endPoint y: 352, distance: 103.2
click at [529, 352] on div "PN PC 19/09 20/09 290,000 2034396" at bounding box center [351, 340] width 441 height 25
copy div "2034396"
click at [518, 77] on icon at bounding box center [522, 79] width 13 height 7
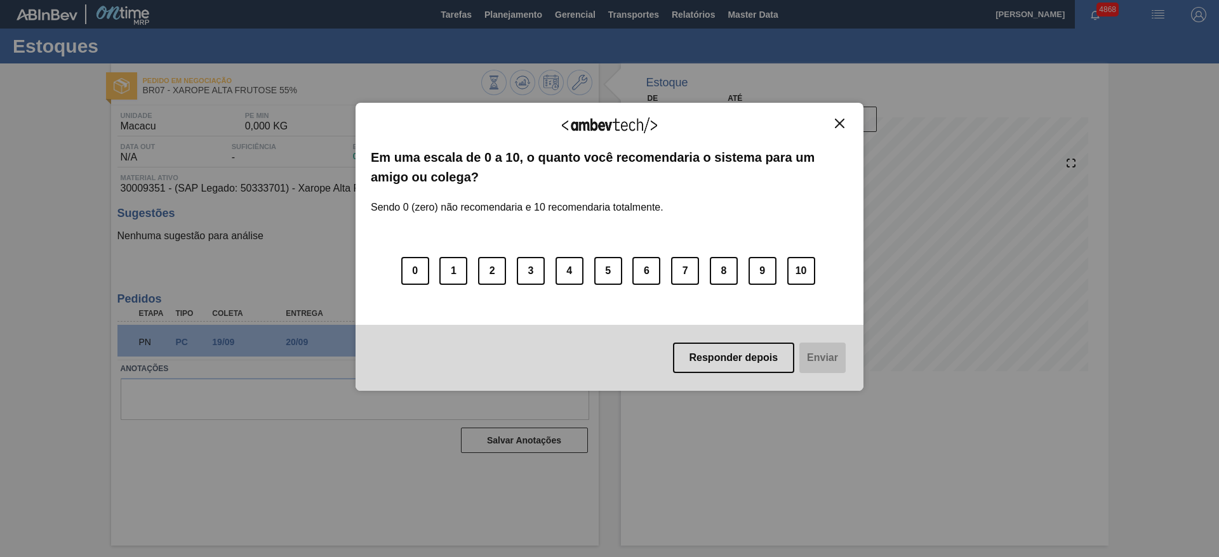
click at [840, 117] on div "Agradecemos seu feedback! Em uma escala de 0 a 10, o quanto você recomendaria o…" at bounding box center [610, 247] width 508 height 288
click at [837, 128] on button "Close" at bounding box center [839, 123] width 17 height 11
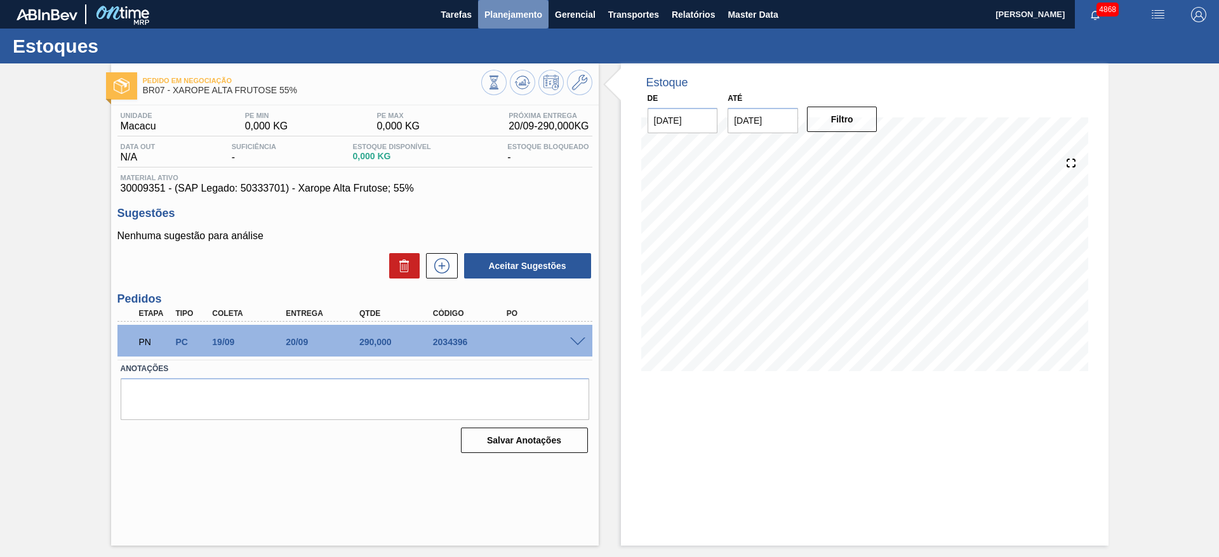
click at [530, 10] on span "Planejamento" at bounding box center [513, 14] width 58 height 15
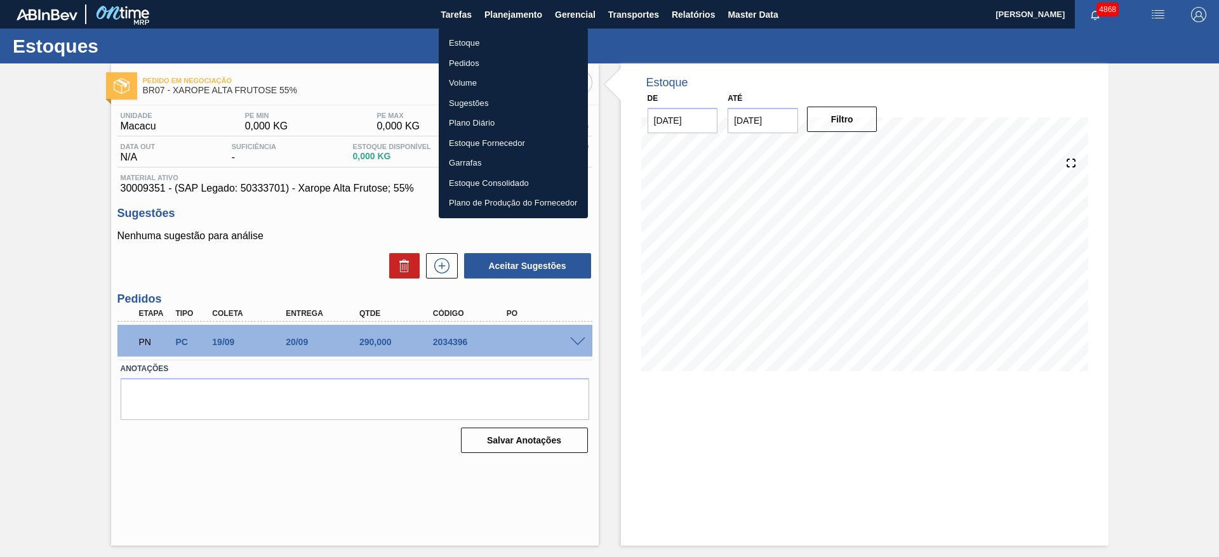
click at [511, 44] on li "Estoque" at bounding box center [513, 43] width 149 height 20
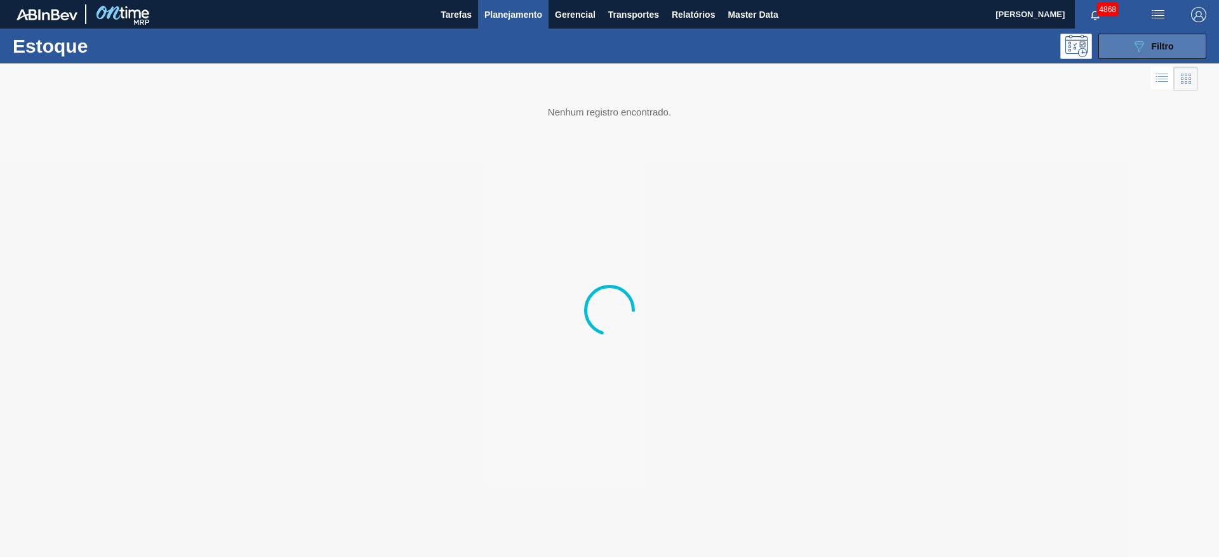
drag, startPoint x: 1186, startPoint y: 36, endPoint x: 1182, endPoint y: 41, distance: 6.7
click at [1185, 36] on button "089F7B8B-B2A5-4AFE-B5C0-19BA573D28AC Filtro" at bounding box center [1152, 46] width 108 height 25
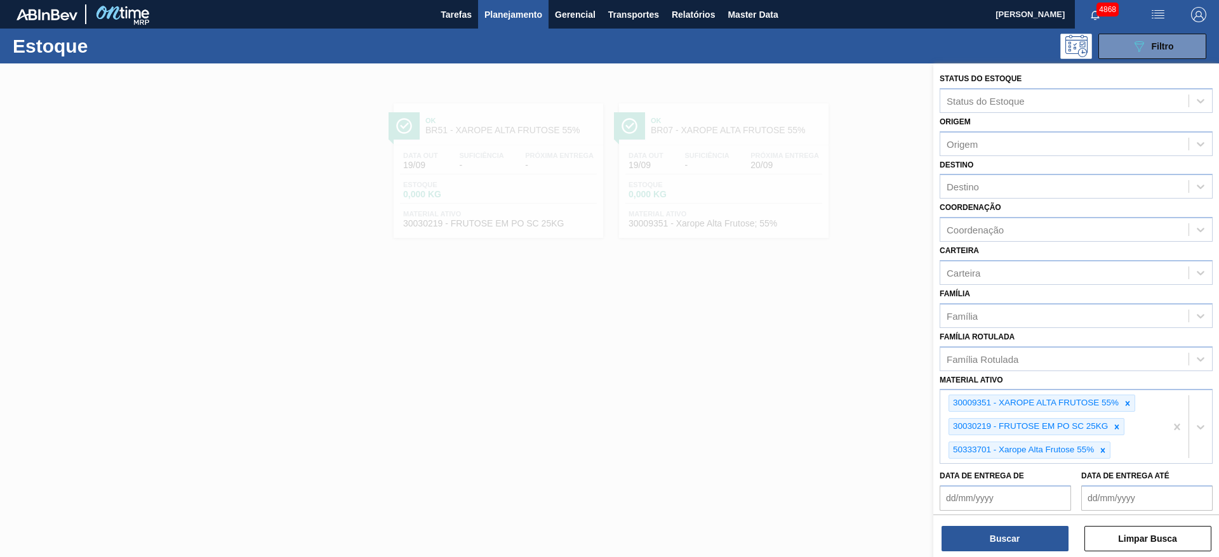
click at [617, 364] on div at bounding box center [609, 341] width 1219 height 557
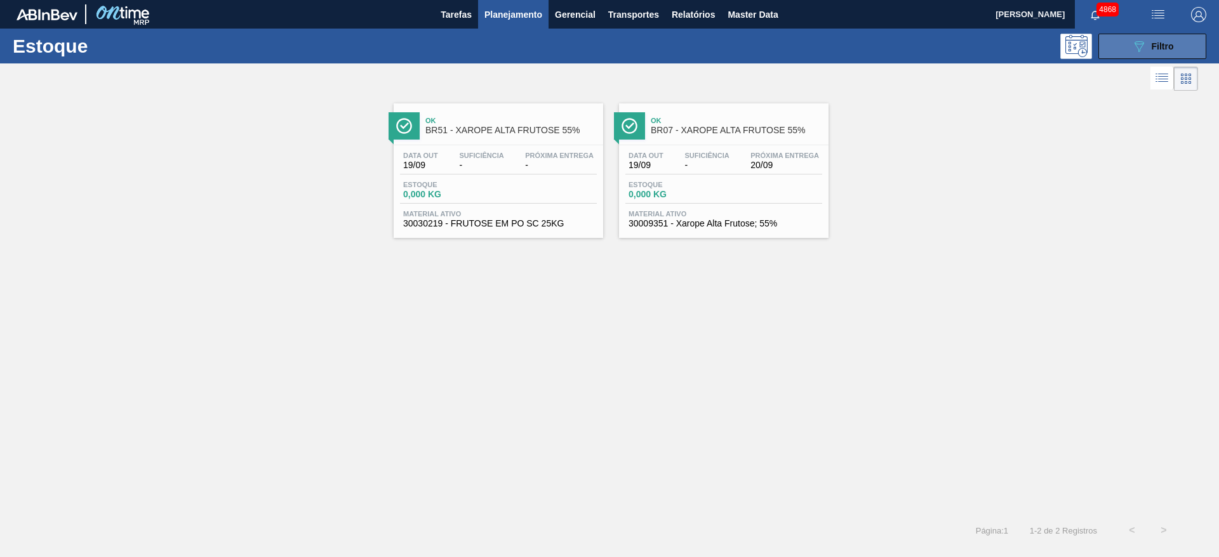
click at [1181, 51] on button "089F7B8B-B2A5-4AFE-B5C0-19BA573D28AC Filtro" at bounding box center [1152, 46] width 108 height 25
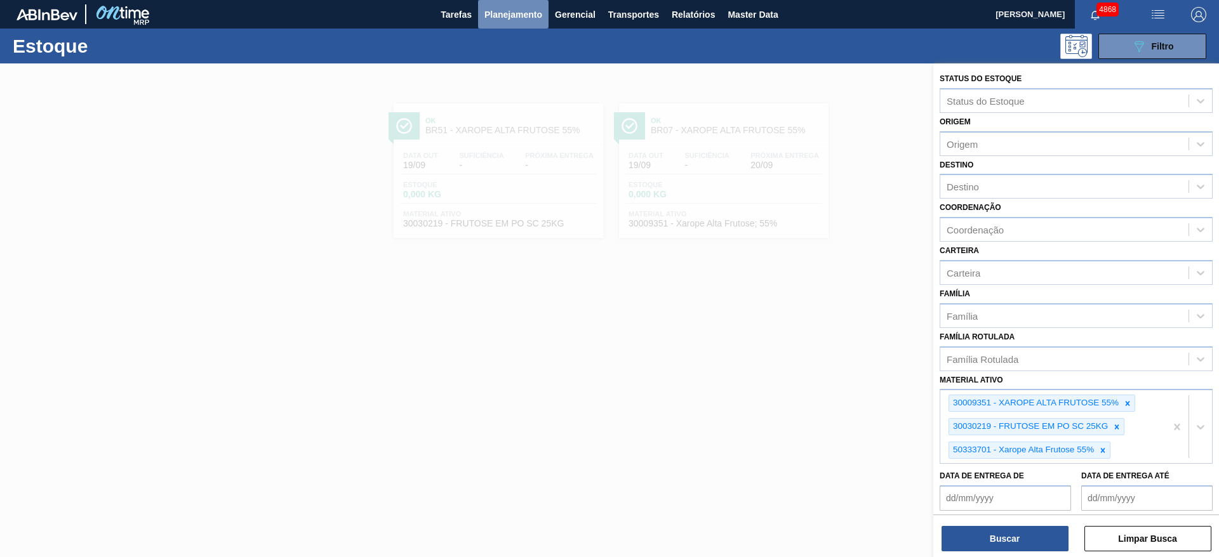
click at [481, 21] on button "Planejamento" at bounding box center [513, 14] width 70 height 29
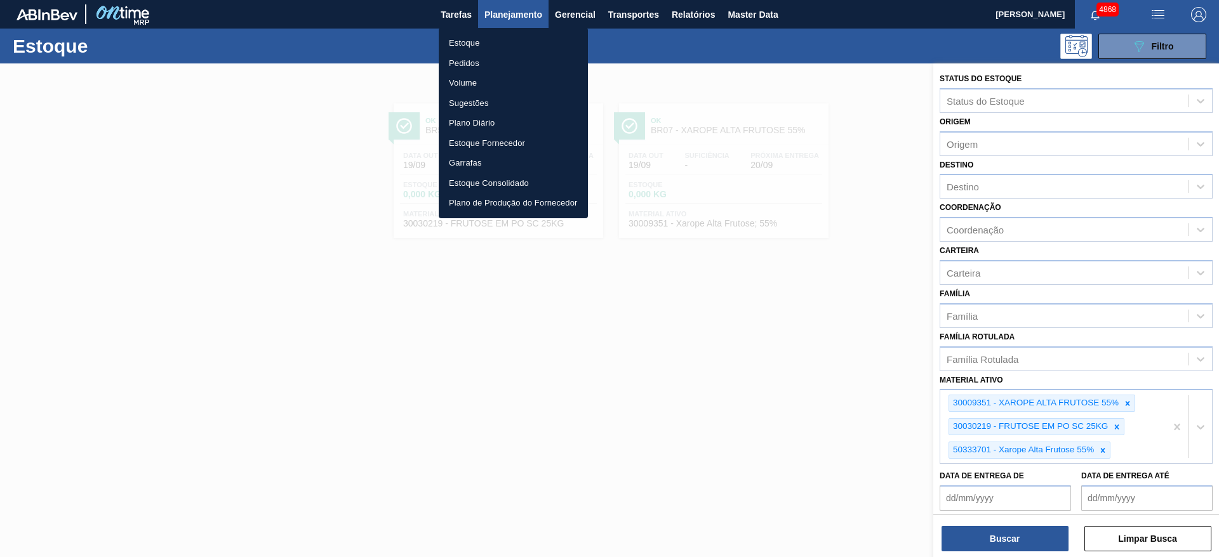
click at [484, 57] on li "Pedidos" at bounding box center [513, 63] width 149 height 20
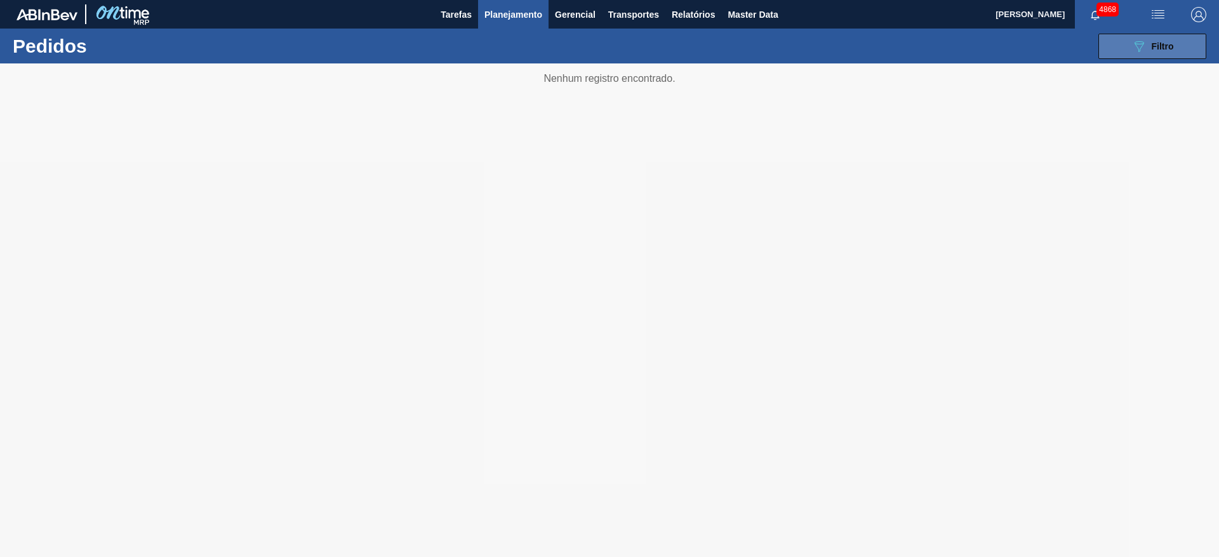
click at [1154, 44] on span "Filtro" at bounding box center [1163, 46] width 22 height 10
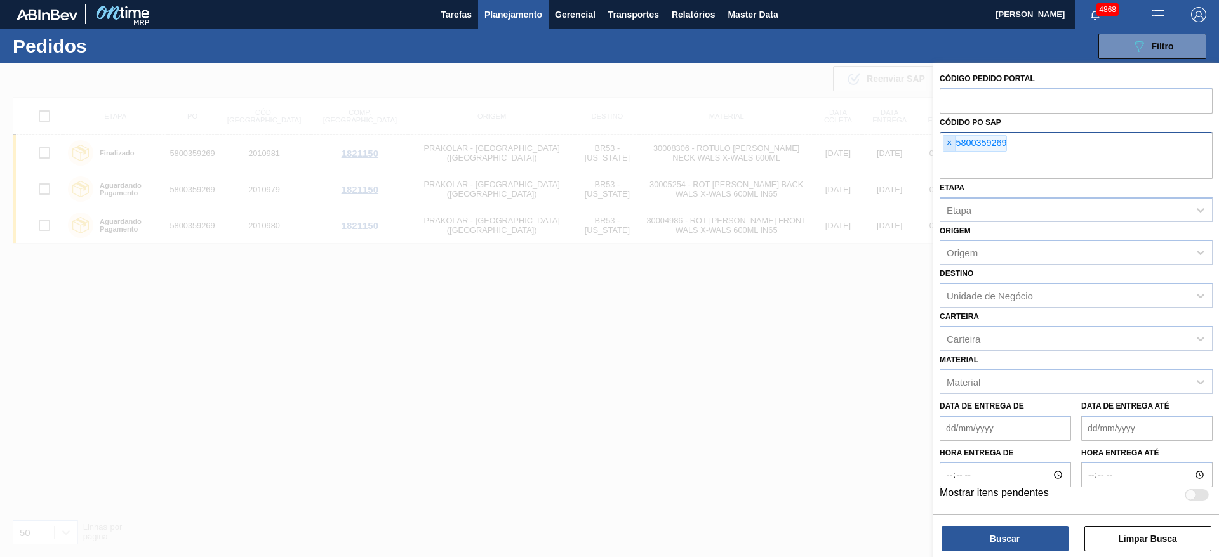
click at [947, 142] on span "×" at bounding box center [949, 143] width 12 height 15
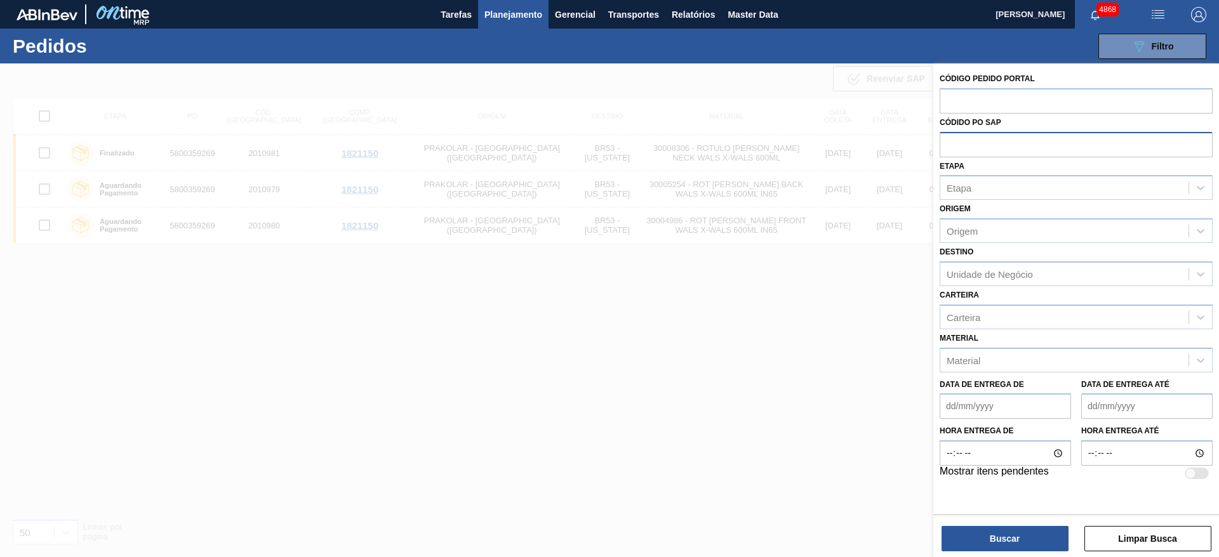
paste input "text"
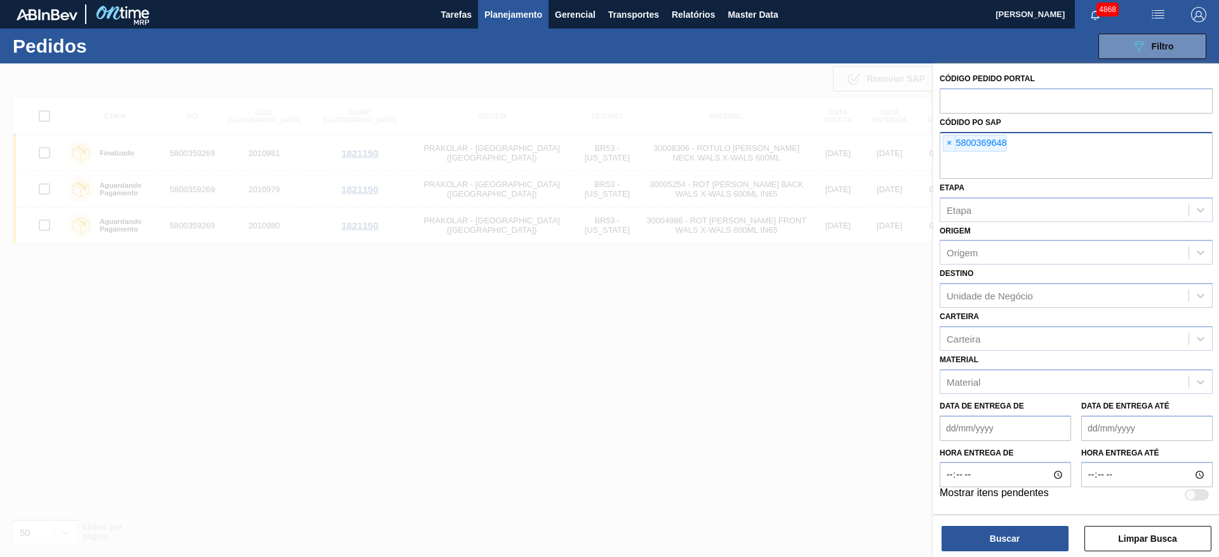
paste input "5800369644"
type input "5800369644"
click at [973, 540] on button "Buscar" at bounding box center [1005, 538] width 127 height 25
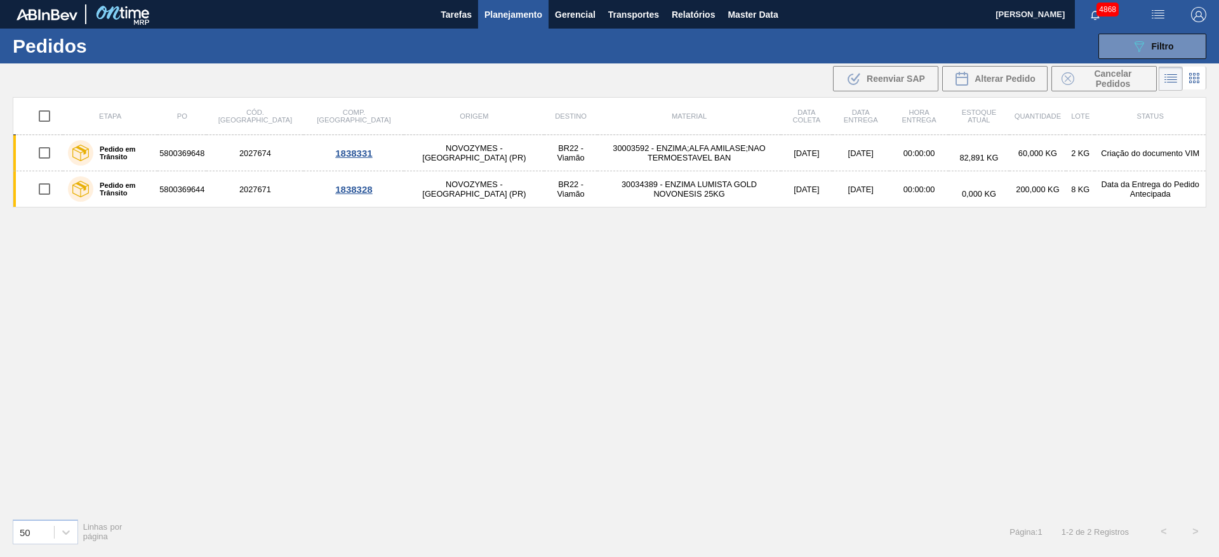
drag, startPoint x: 533, startPoint y: 148, endPoint x: 831, endPoint y: 358, distance: 364.4
click at [831, 358] on div "Etapa PO Cód. Pedido Comp. Carga Origem Destino Material Data coleta Data entre…" at bounding box center [610, 302] width 1194 height 411
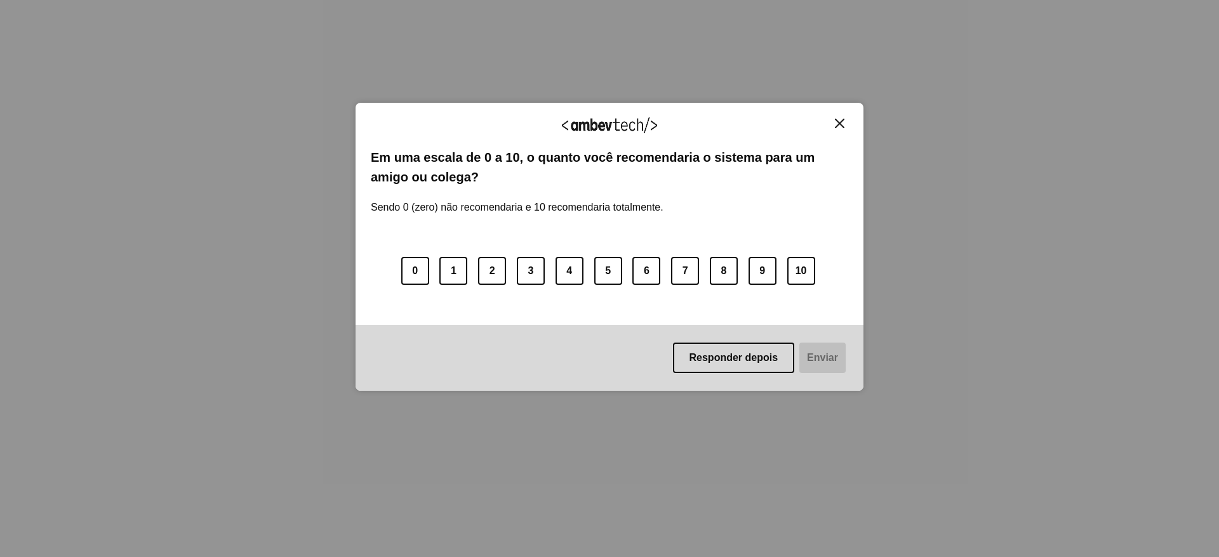
click at [848, 131] on div "Agradecemos seu feedback! Em uma escala de 0 a 10, o quanto você recomendaria o…" at bounding box center [610, 247] width 508 height 288
click at [835, 121] on img "Close" at bounding box center [840, 124] width 10 height 10
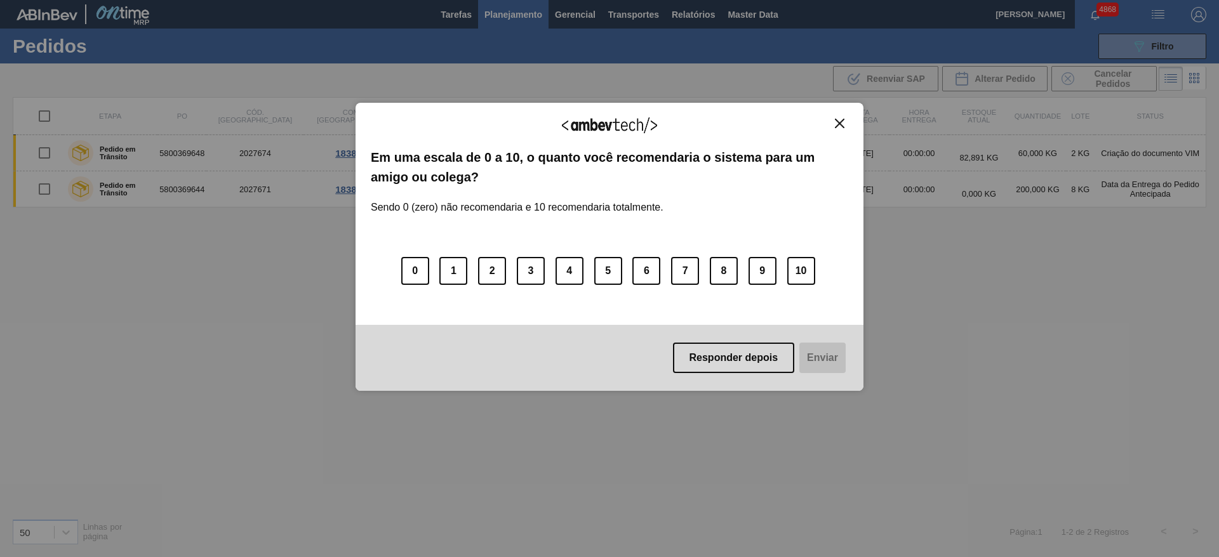
click at [839, 121] on img "Close" at bounding box center [840, 124] width 10 height 10
click at [840, 119] on img "Close" at bounding box center [840, 124] width 10 height 10
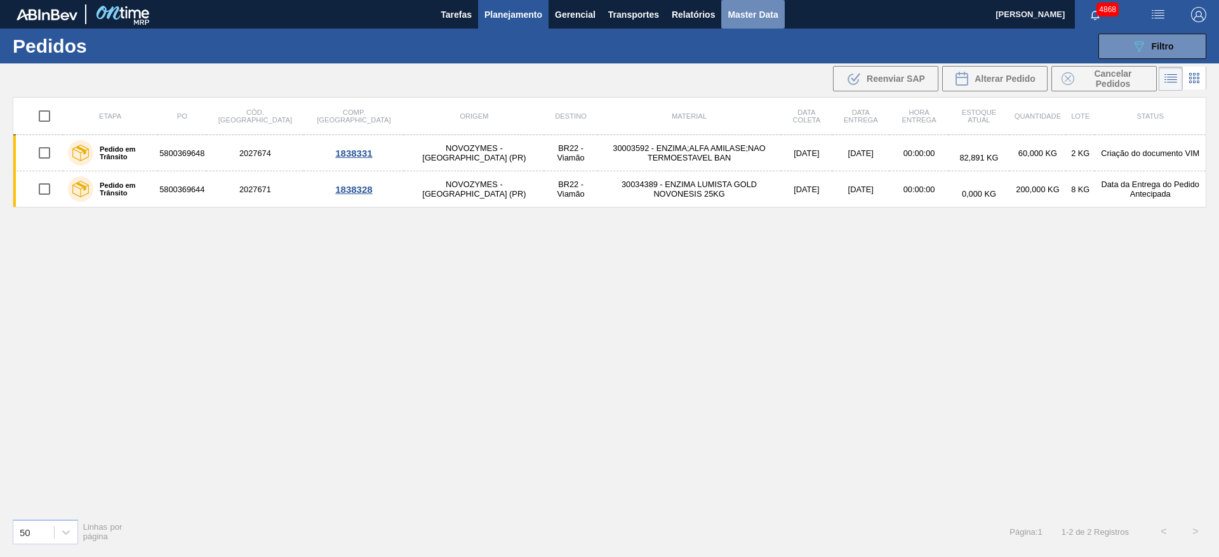
click at [759, 23] on button "Master Data" at bounding box center [752, 14] width 63 height 29
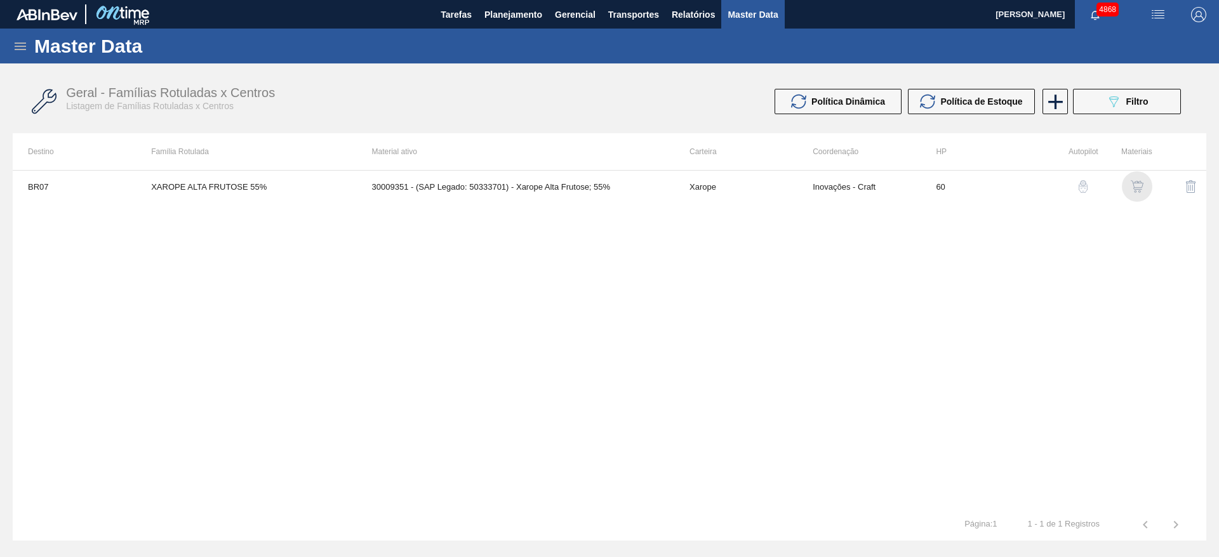
click at [1138, 187] on img "button" at bounding box center [1137, 186] width 13 height 13
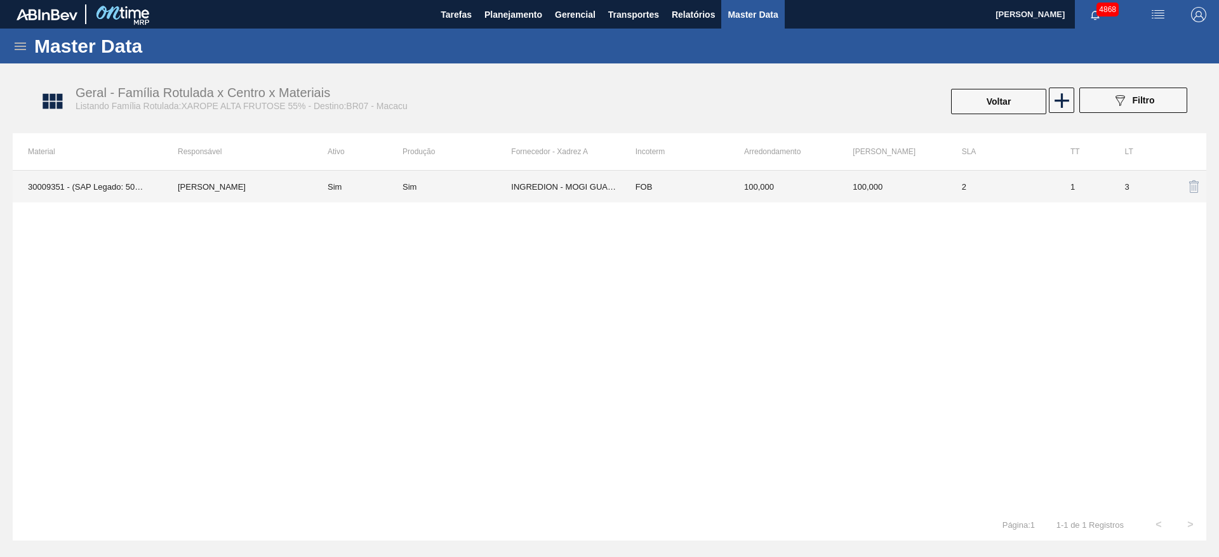
click at [1026, 195] on td "2" at bounding box center [1001, 187] width 109 height 32
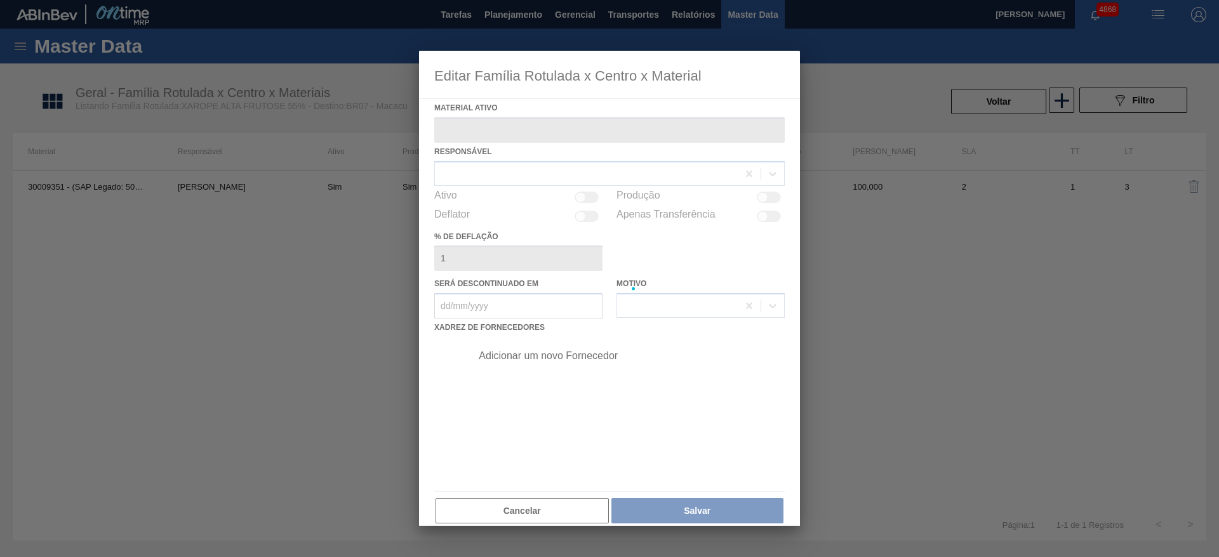
type ativo "30009351 - (SAP Legado: 50333701) - Xarope Alta Frutose; 55%"
checkbox input "true"
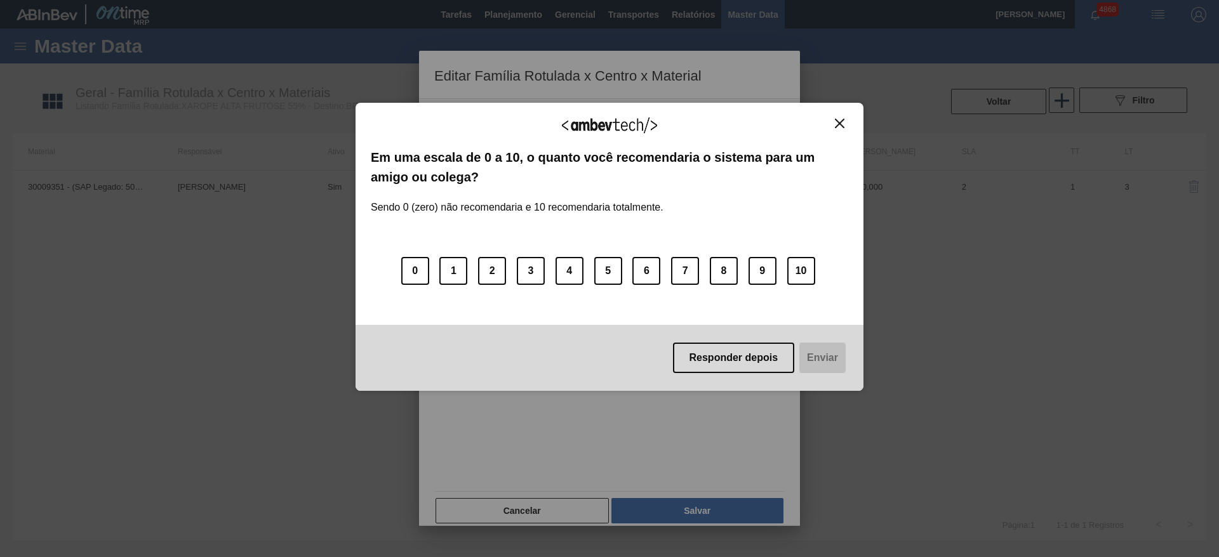
click at [844, 126] on button "Close" at bounding box center [839, 123] width 17 height 11
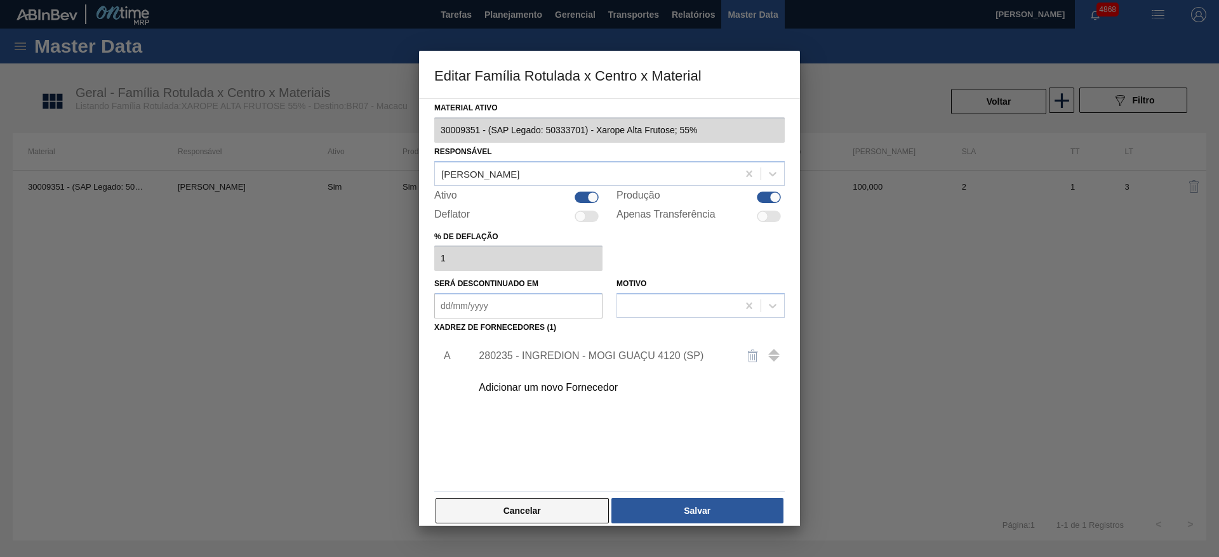
click at [601, 503] on button "Cancelar" at bounding box center [522, 510] width 173 height 25
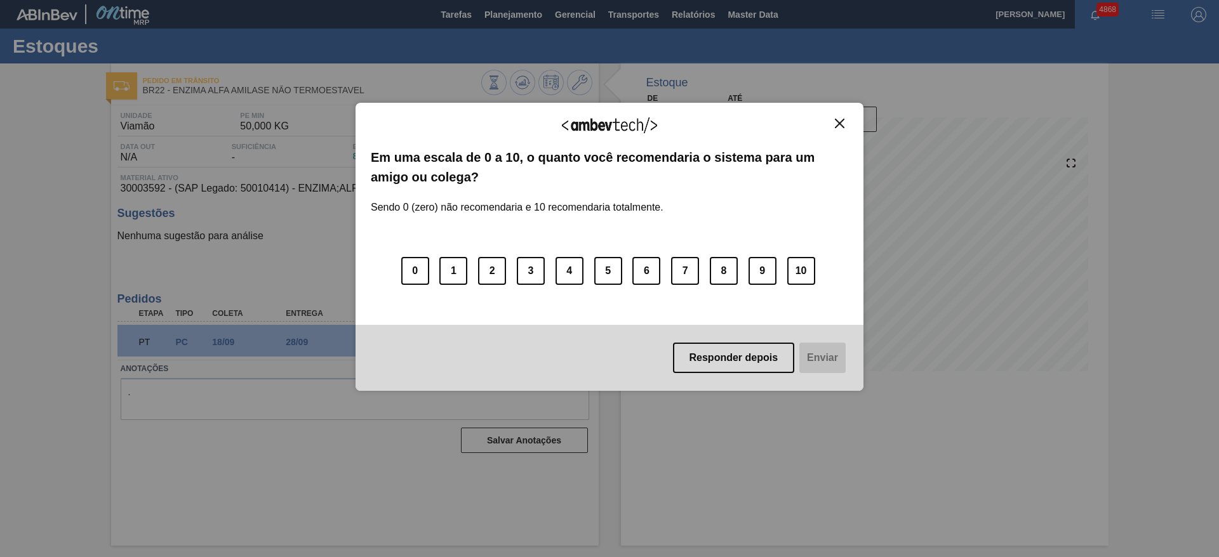
click at [844, 130] on div "Agradecemos seu feedback!" at bounding box center [609, 133] width 477 height 30
click at [837, 122] on img "Close" at bounding box center [840, 124] width 10 height 10
click at [849, 126] on div "Agradecemos seu feedback! Em uma escala de 0 a 10, o quanto você recomendaria o…" at bounding box center [610, 247] width 508 height 288
click at [844, 126] on img "Close" at bounding box center [840, 124] width 10 height 10
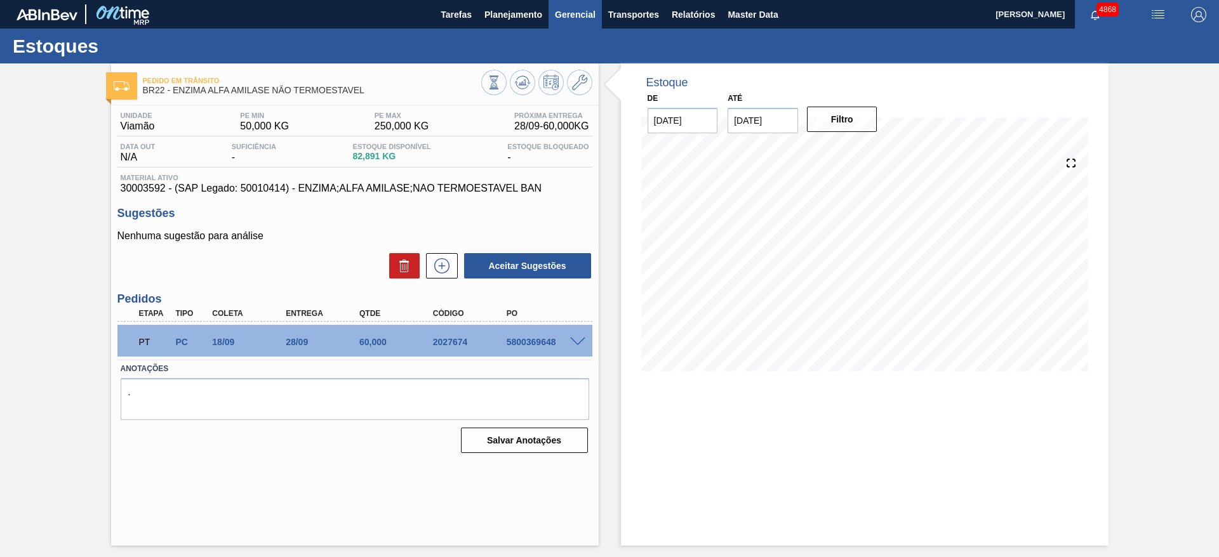
click at [557, 12] on span "Gerencial" at bounding box center [575, 14] width 41 height 15
click at [523, 9] on div at bounding box center [609, 278] width 1219 height 557
click at [524, 11] on span "Planejamento" at bounding box center [513, 14] width 58 height 15
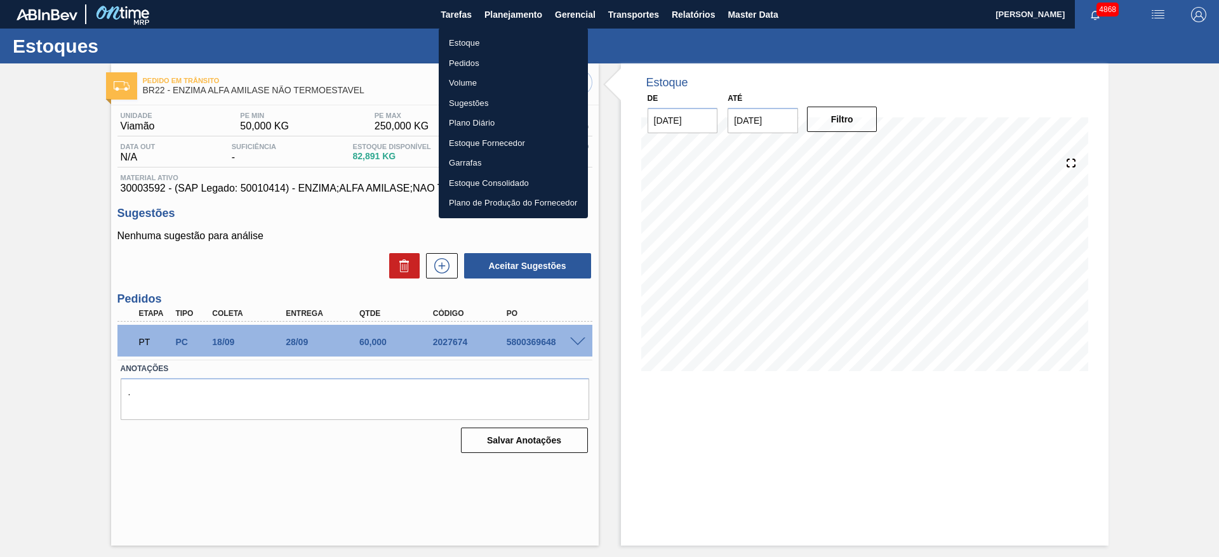
click at [553, 39] on li "Estoque" at bounding box center [513, 43] width 149 height 20
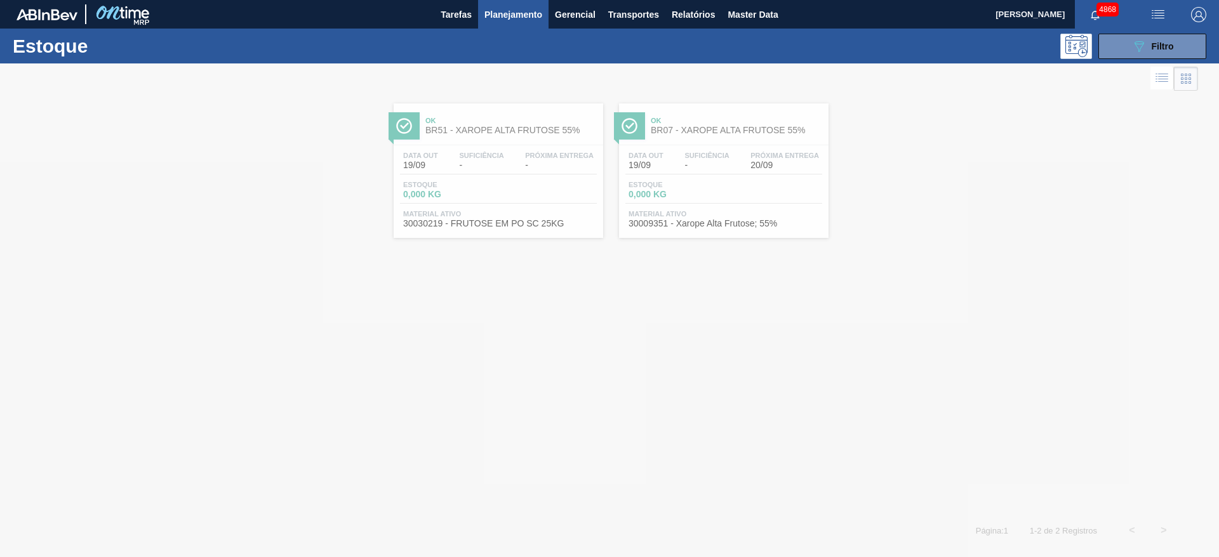
click at [1098, 47] on div "089F7B8B-B2A5-4AFE-B5C0-19BA573D28AC Filtro" at bounding box center [1152, 46] width 121 height 25
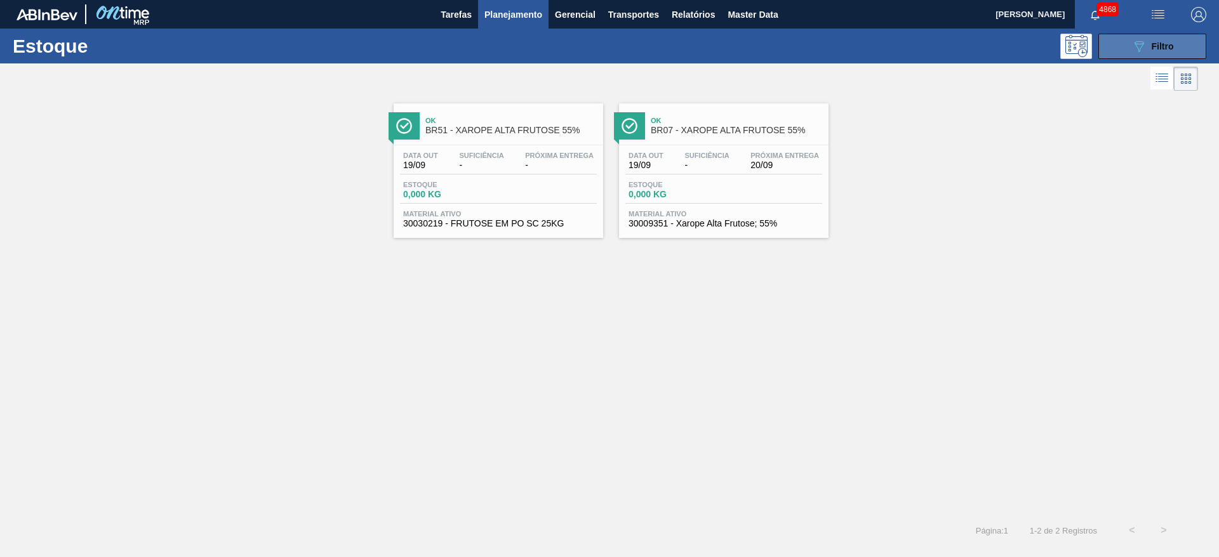
click at [1107, 43] on button "089F7B8B-B2A5-4AFE-B5C0-19BA573D28AC Filtro" at bounding box center [1152, 46] width 108 height 25
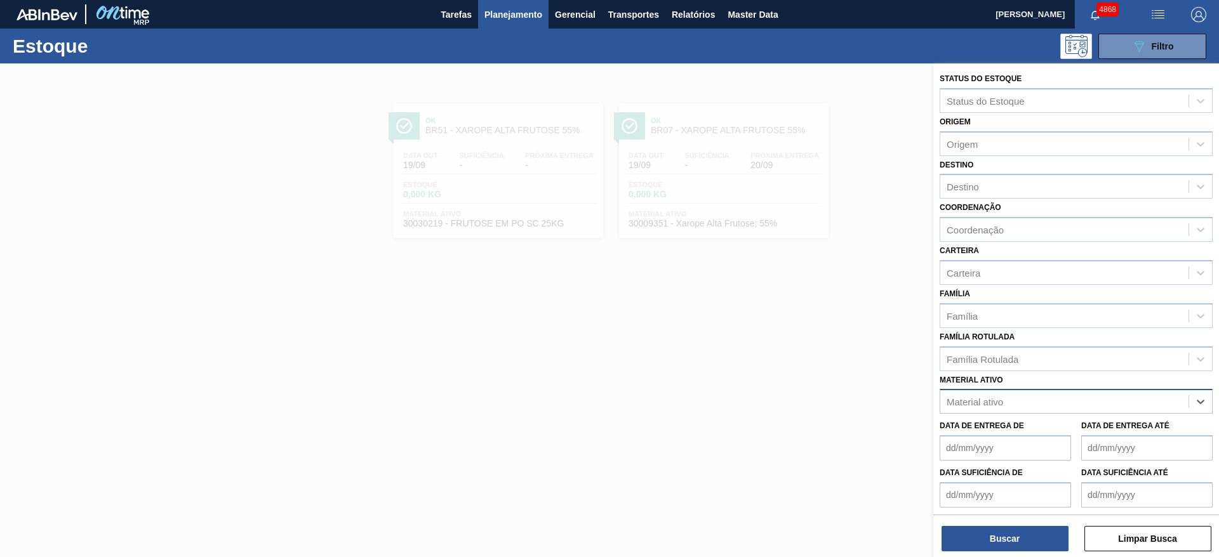
paste ativo "30003583"
type ativo "30003583"
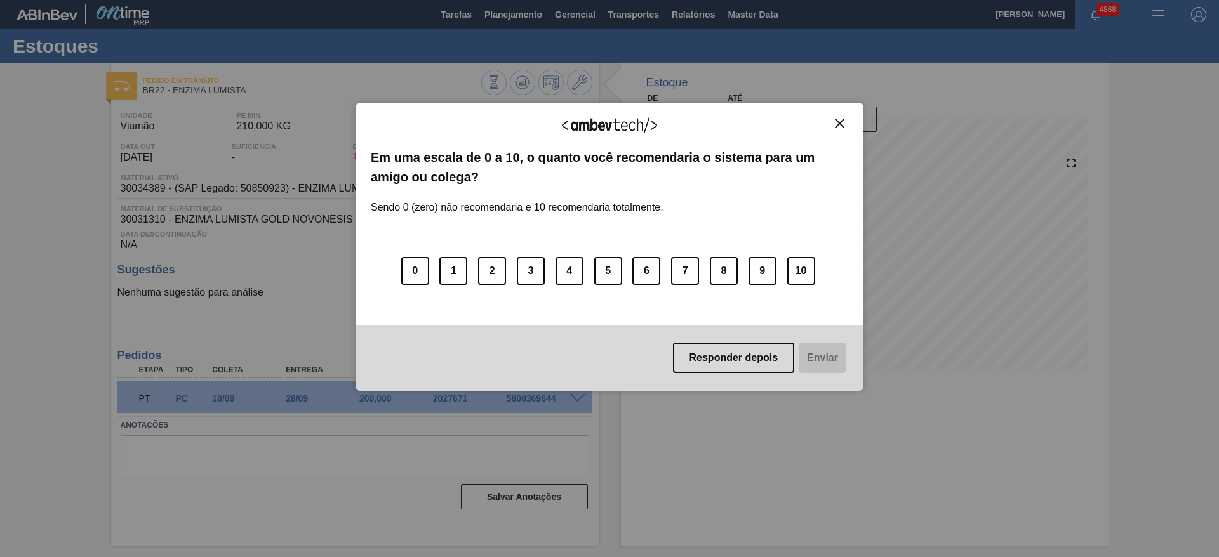
click at [840, 118] on button "Close" at bounding box center [839, 123] width 17 height 11
click at [844, 123] on button "Close" at bounding box center [839, 123] width 17 height 11
click at [840, 123] on img "Close" at bounding box center [840, 124] width 10 height 10
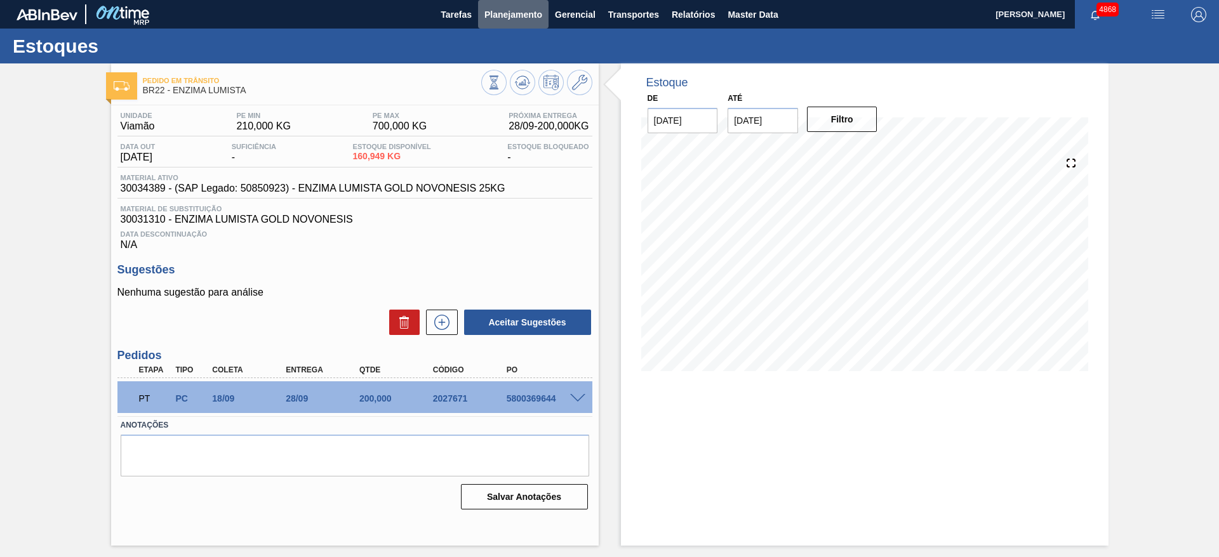
drag, startPoint x: 487, startPoint y: 20, endPoint x: 492, endPoint y: 44, distance: 24.7
click at [489, 20] on span "Planejamento" at bounding box center [513, 14] width 58 height 15
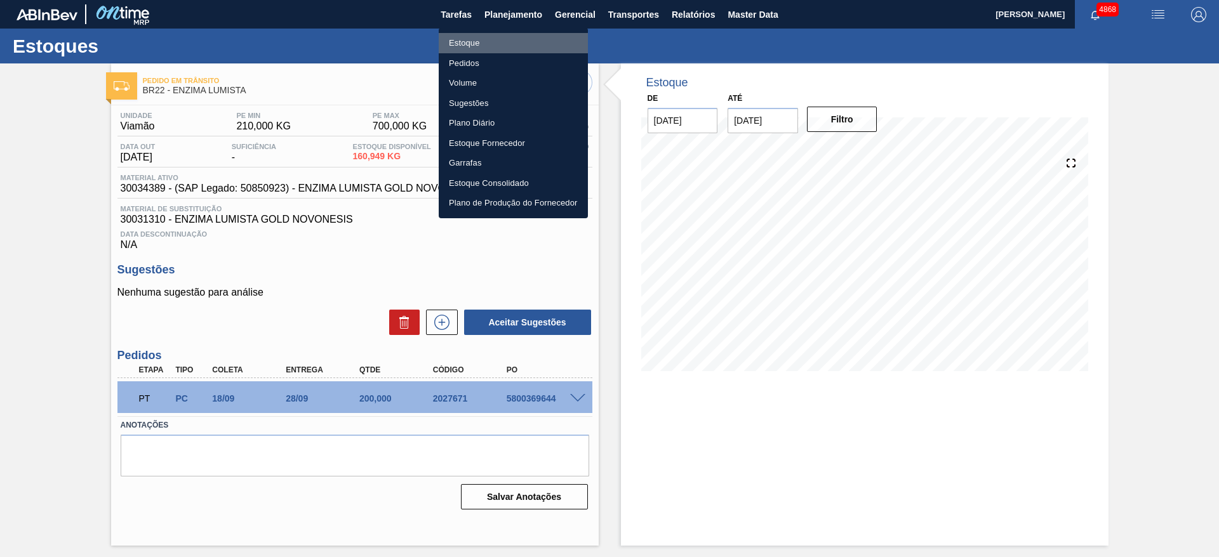
click at [496, 41] on li "Estoque" at bounding box center [513, 43] width 149 height 20
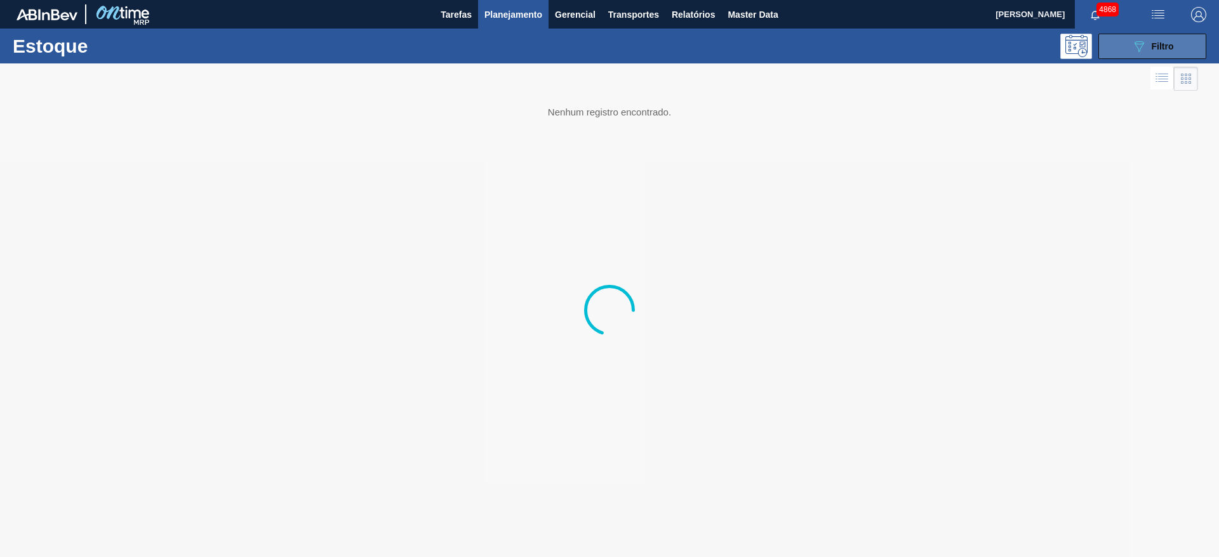
click at [1185, 39] on button "089F7B8B-B2A5-4AFE-B5C0-19BA573D28AC Filtro" at bounding box center [1152, 46] width 108 height 25
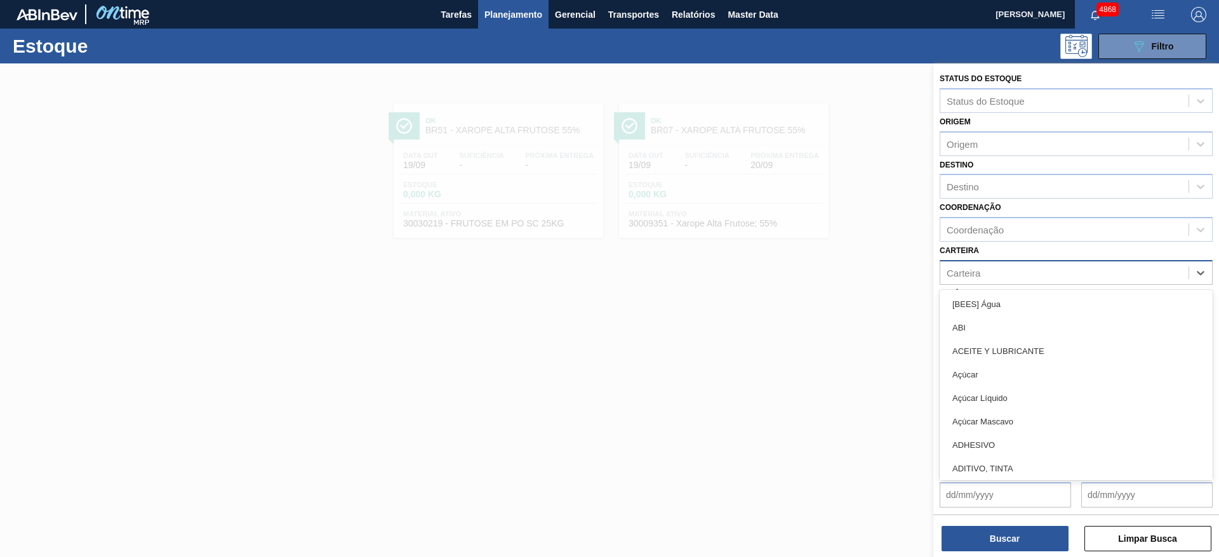
click at [1029, 275] on div "Carteira" at bounding box center [1064, 272] width 248 height 18
type input "cola"
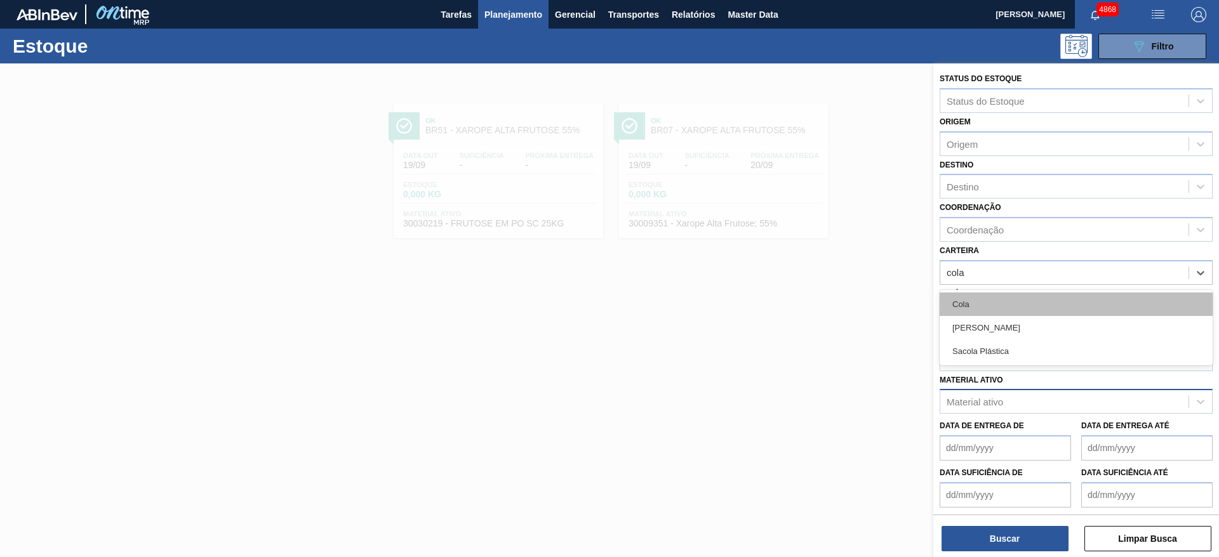
click at [1041, 304] on div "Cola" at bounding box center [1076, 304] width 273 height 23
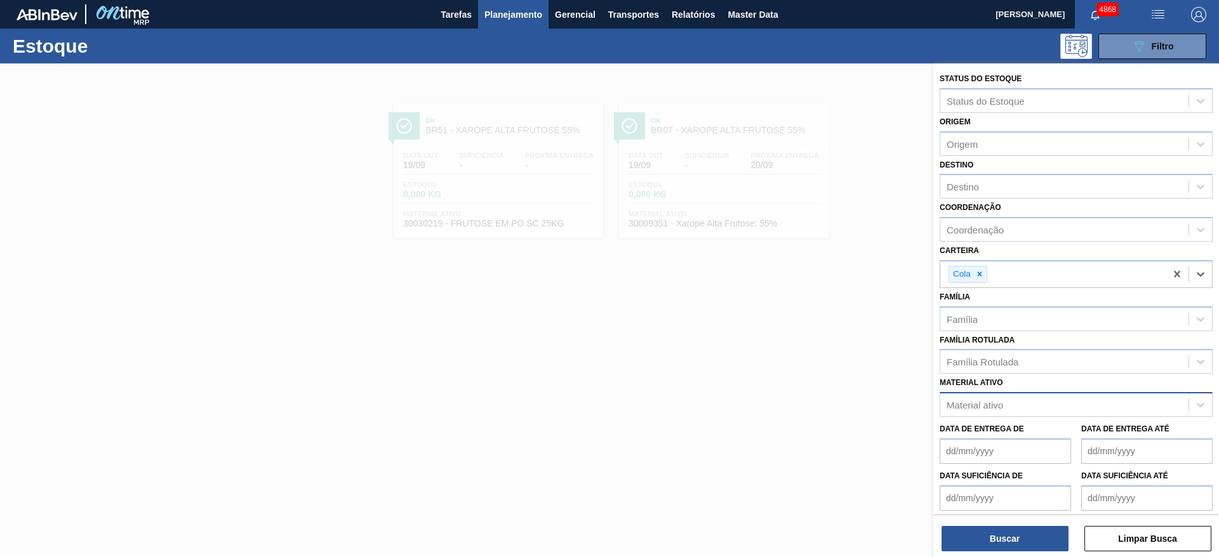
click at [991, 552] on div "Status do Estoque Status do Estoque Origem Origem Destino Destino Coordenação C…" at bounding box center [1076, 311] width 286 height 496
click at [977, 540] on button "Buscar" at bounding box center [1005, 538] width 127 height 25
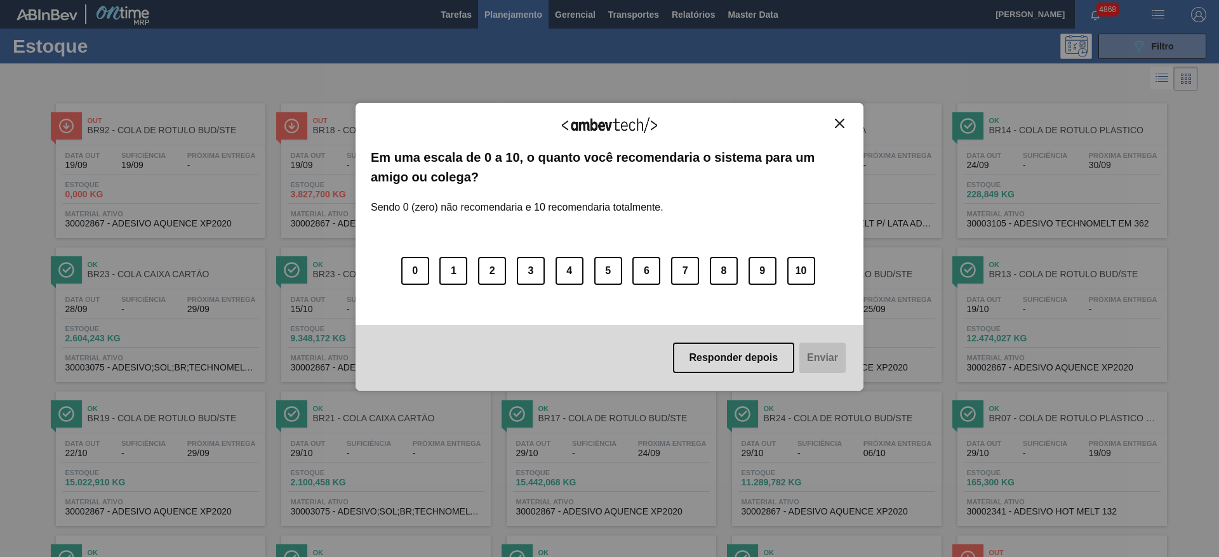
click at [832, 128] on button "Close" at bounding box center [839, 123] width 17 height 11
click at [838, 126] on img "Close" at bounding box center [840, 124] width 10 height 10
